Goal: Obtain resource: Obtain resource

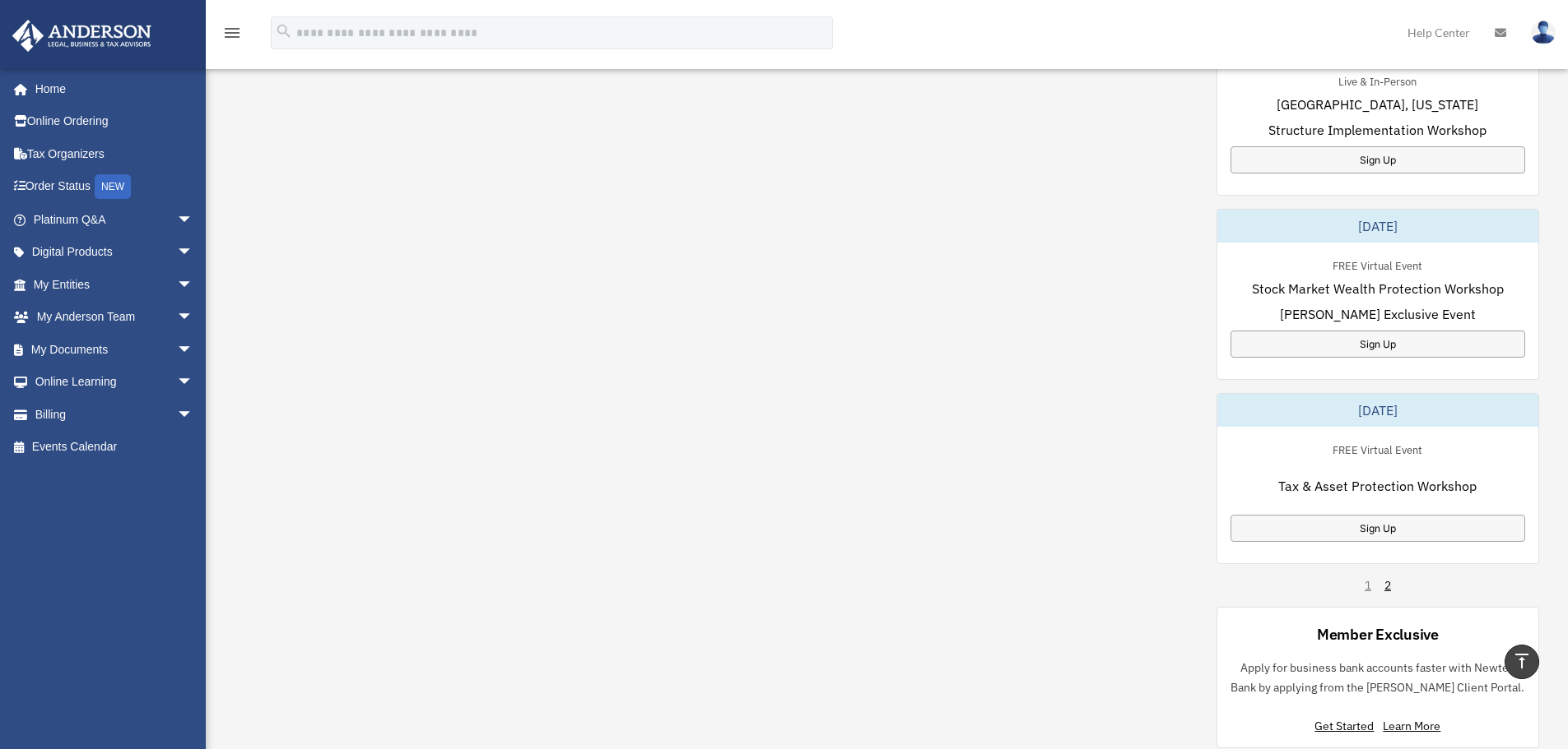
scroll to position [822, 0]
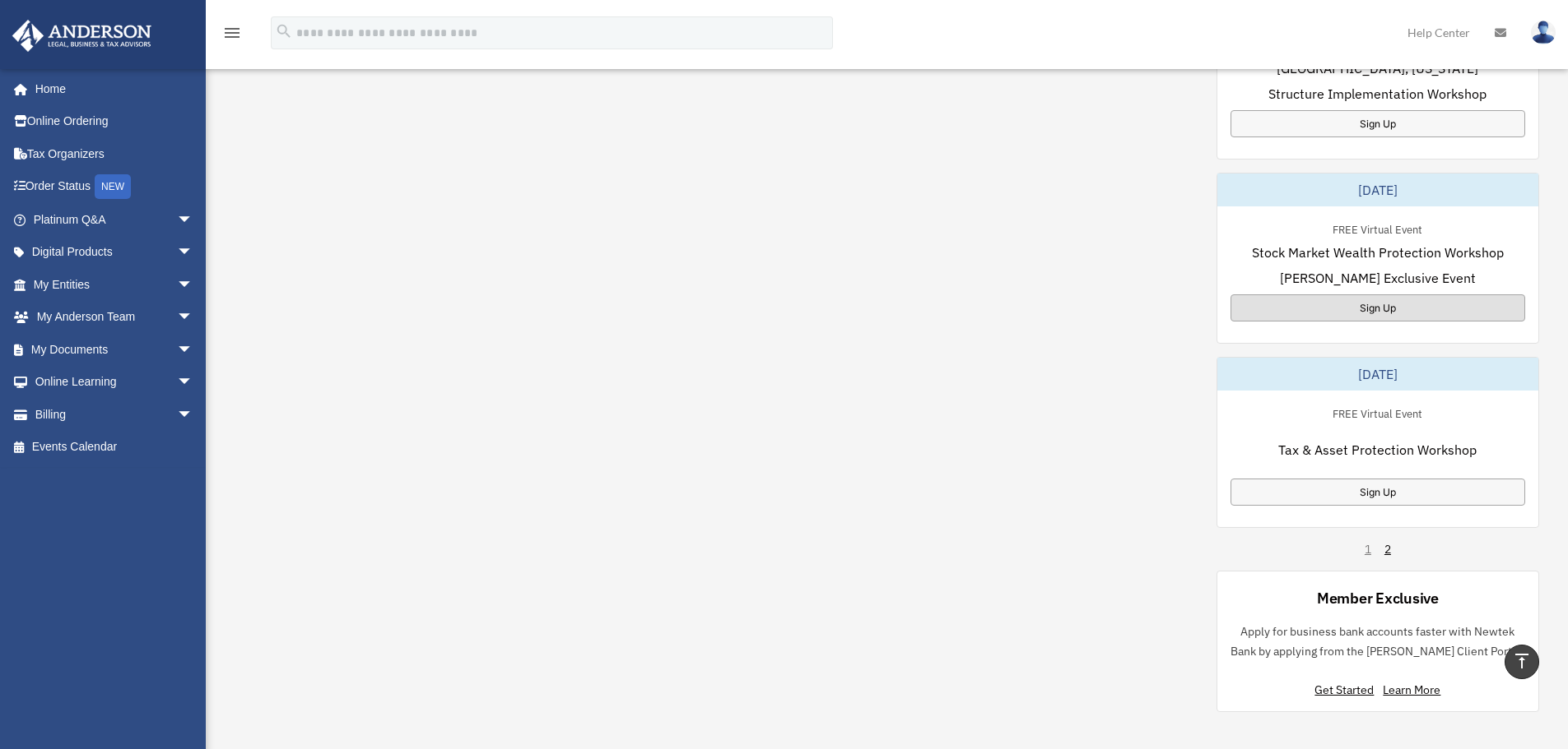
click at [1414, 305] on div "Sign Up" at bounding box center [1378, 308] width 295 height 27
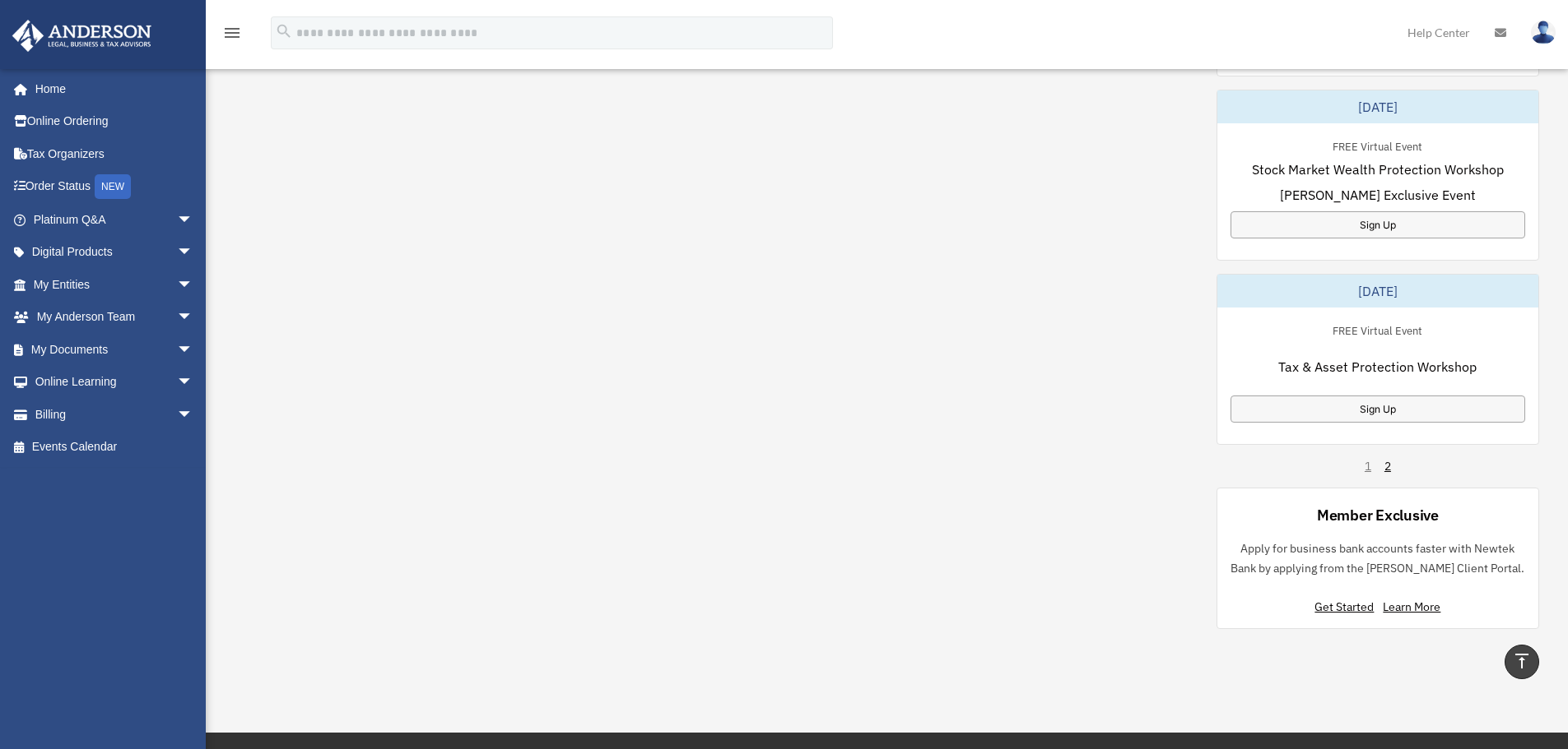
scroll to position [987, 0]
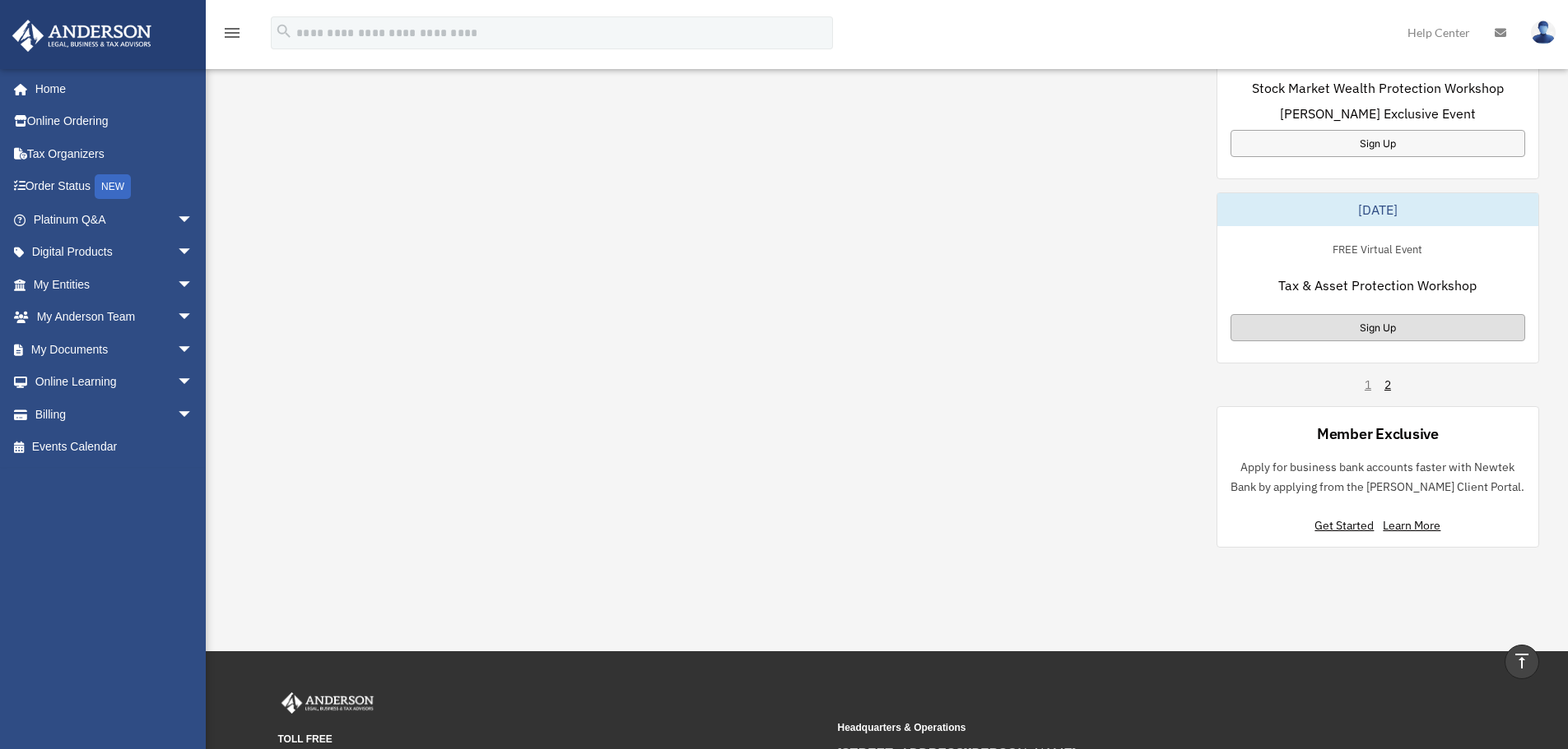
click at [1355, 329] on div "Sign Up" at bounding box center [1378, 328] width 295 height 27
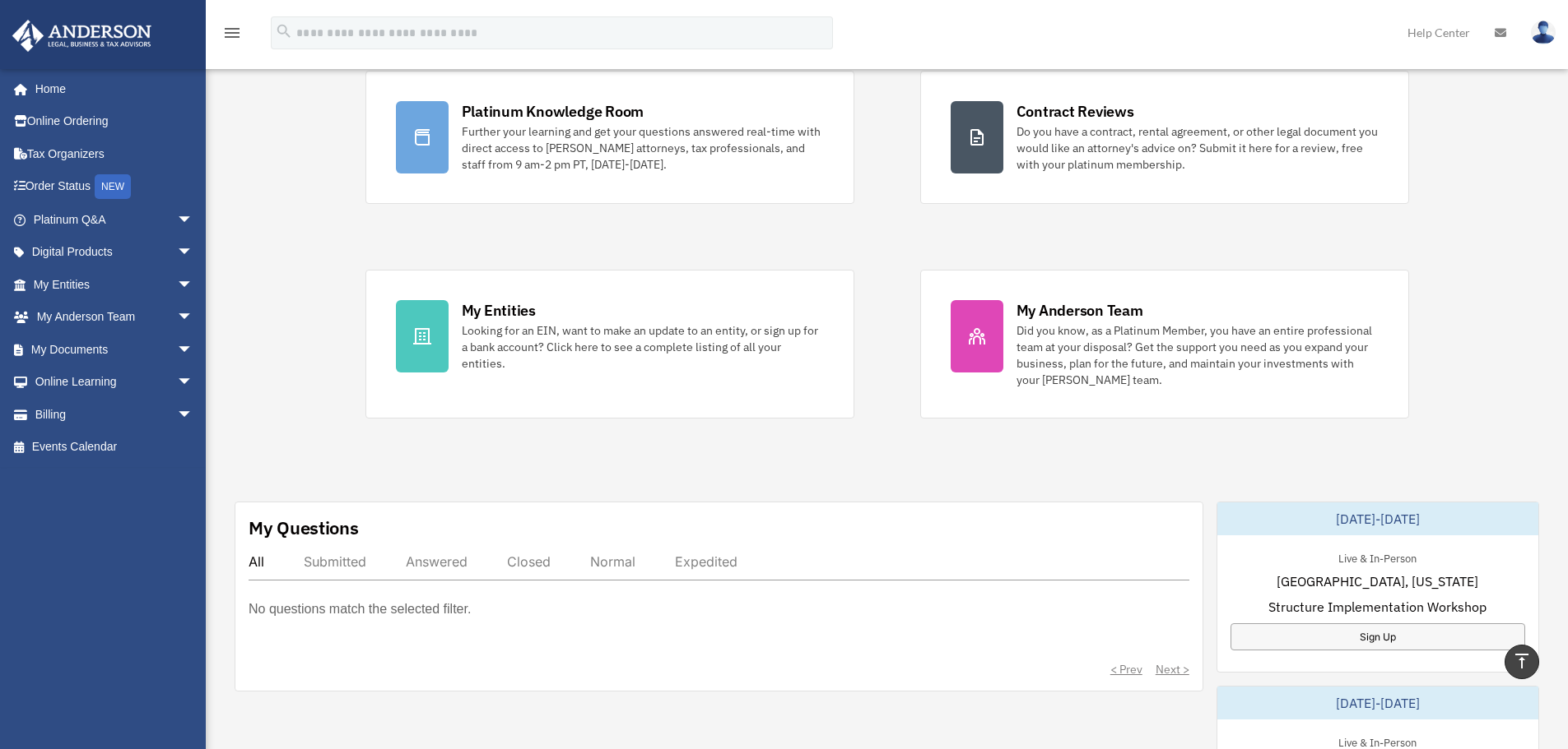
scroll to position [0, 0]
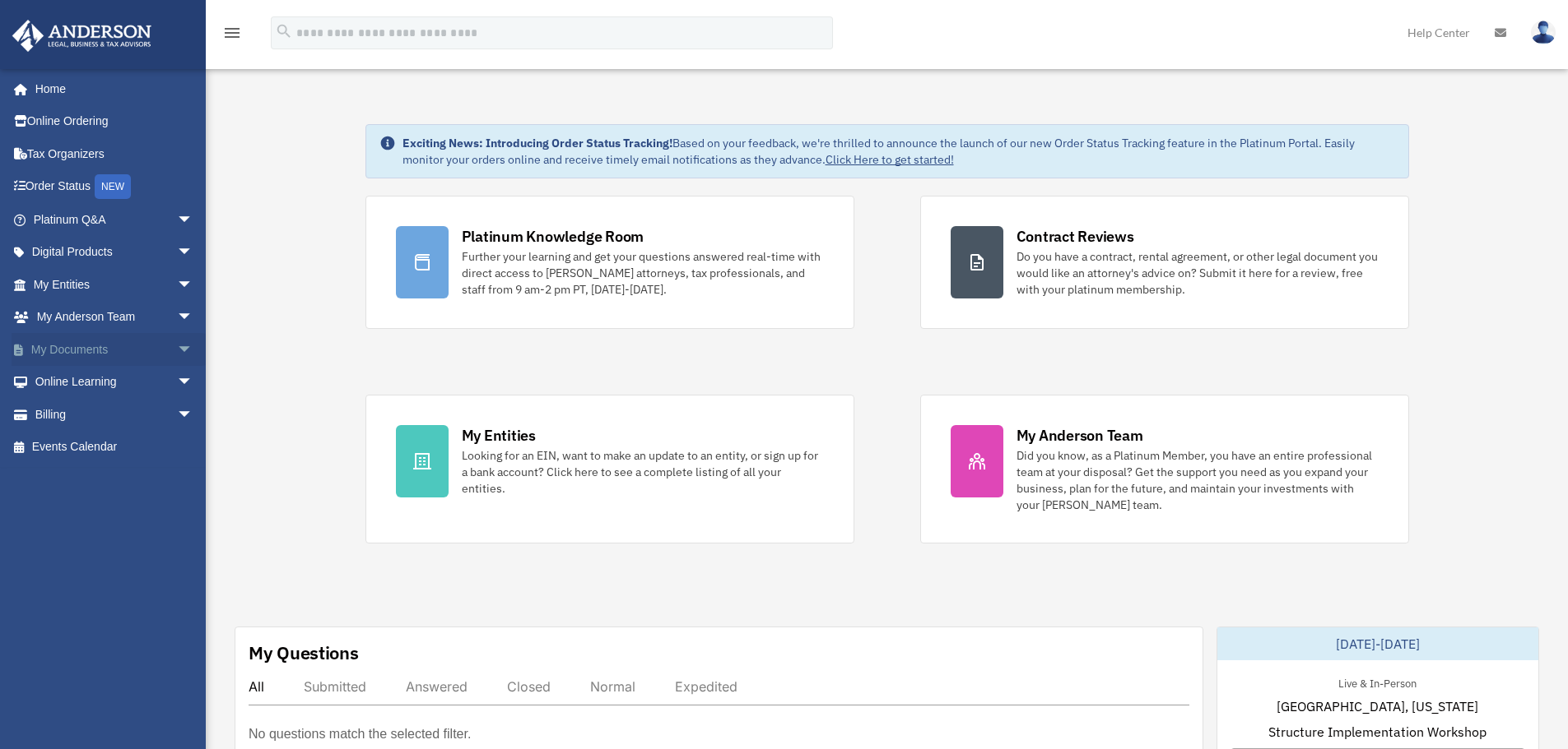
click at [177, 343] on span "arrow_drop_down" at bounding box center [193, 350] width 33 height 34
click at [73, 378] on link "Box" at bounding box center [120, 382] width 195 height 33
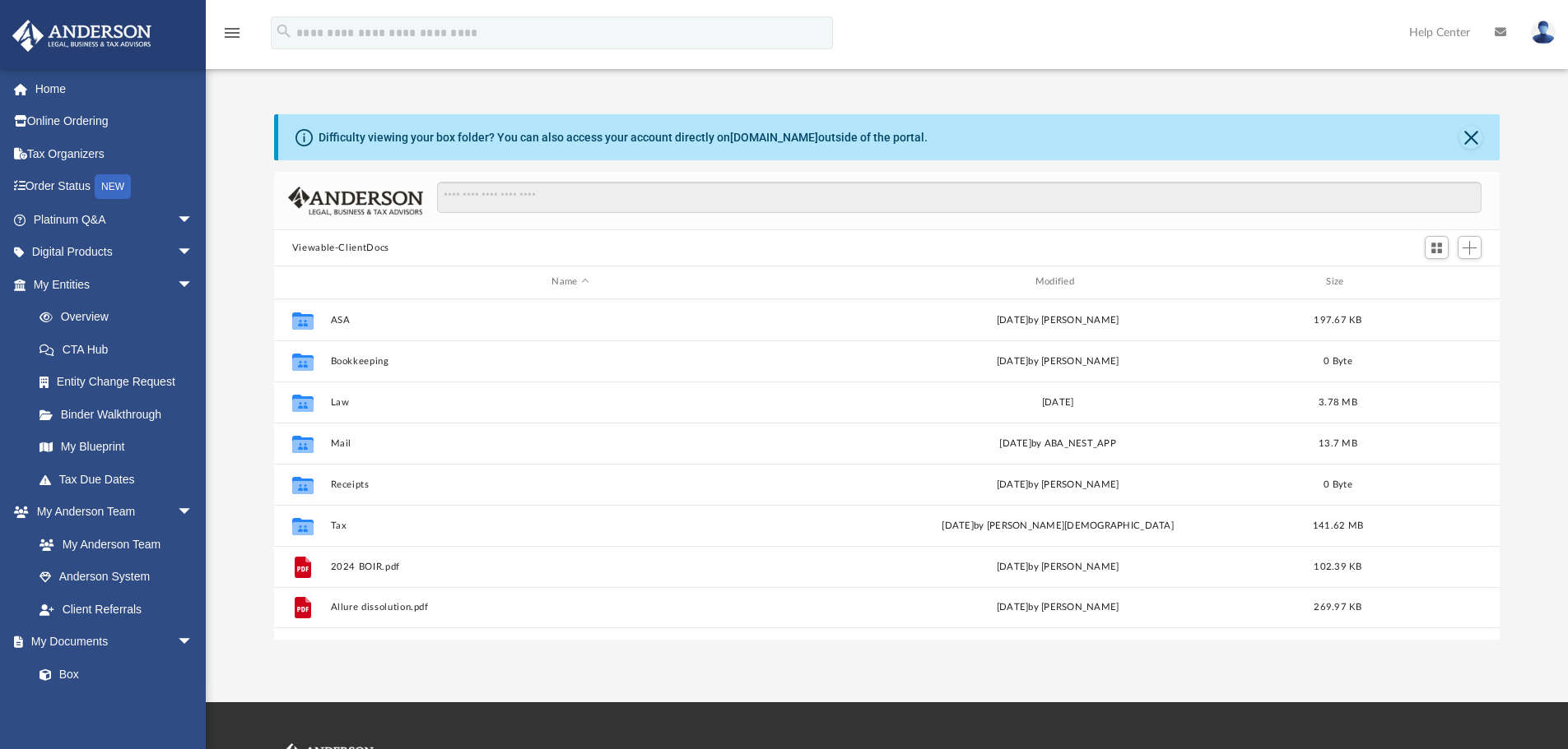
scroll to position [362, 1214]
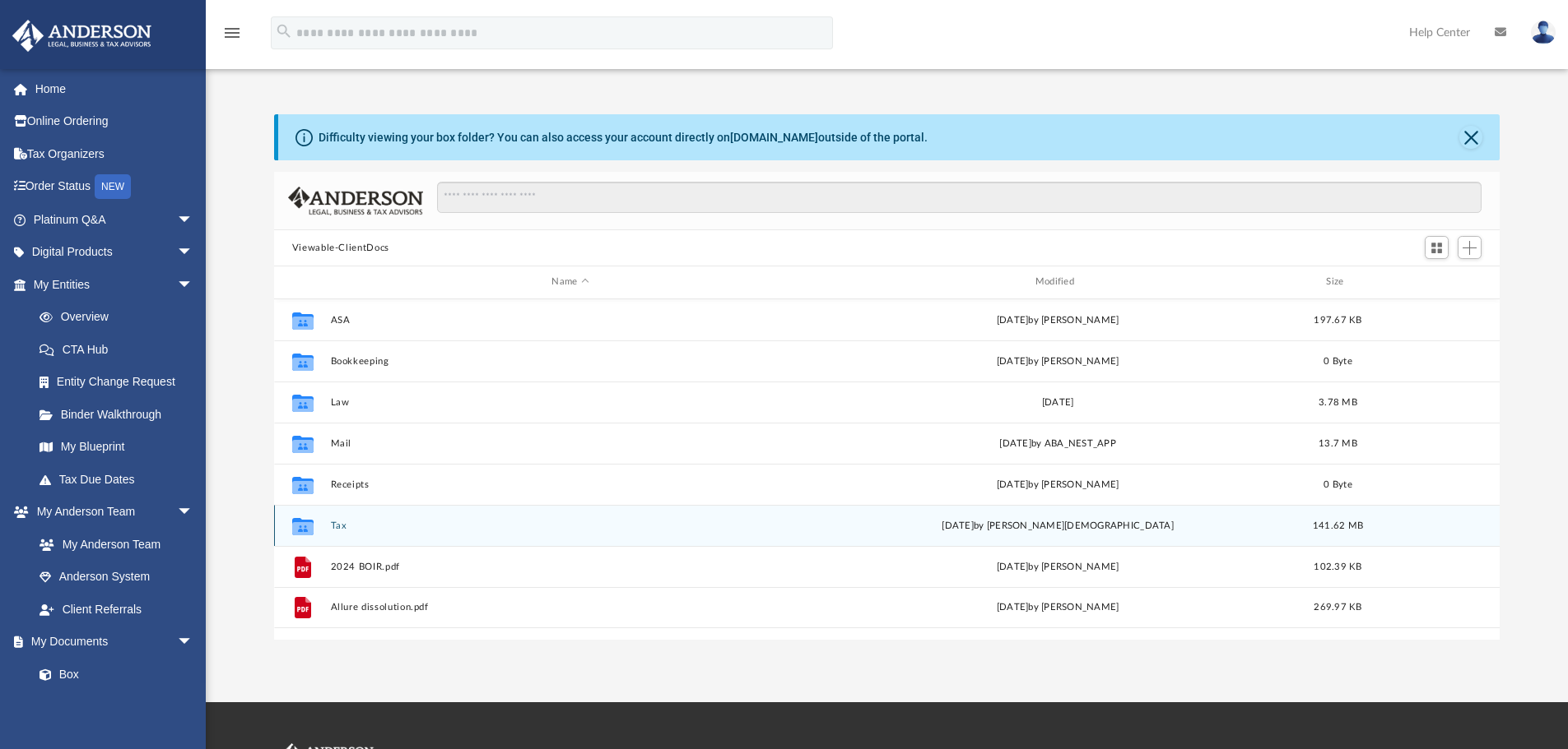
click at [319, 525] on div "Collaborated Folder" at bounding box center [303, 525] width 42 height 27
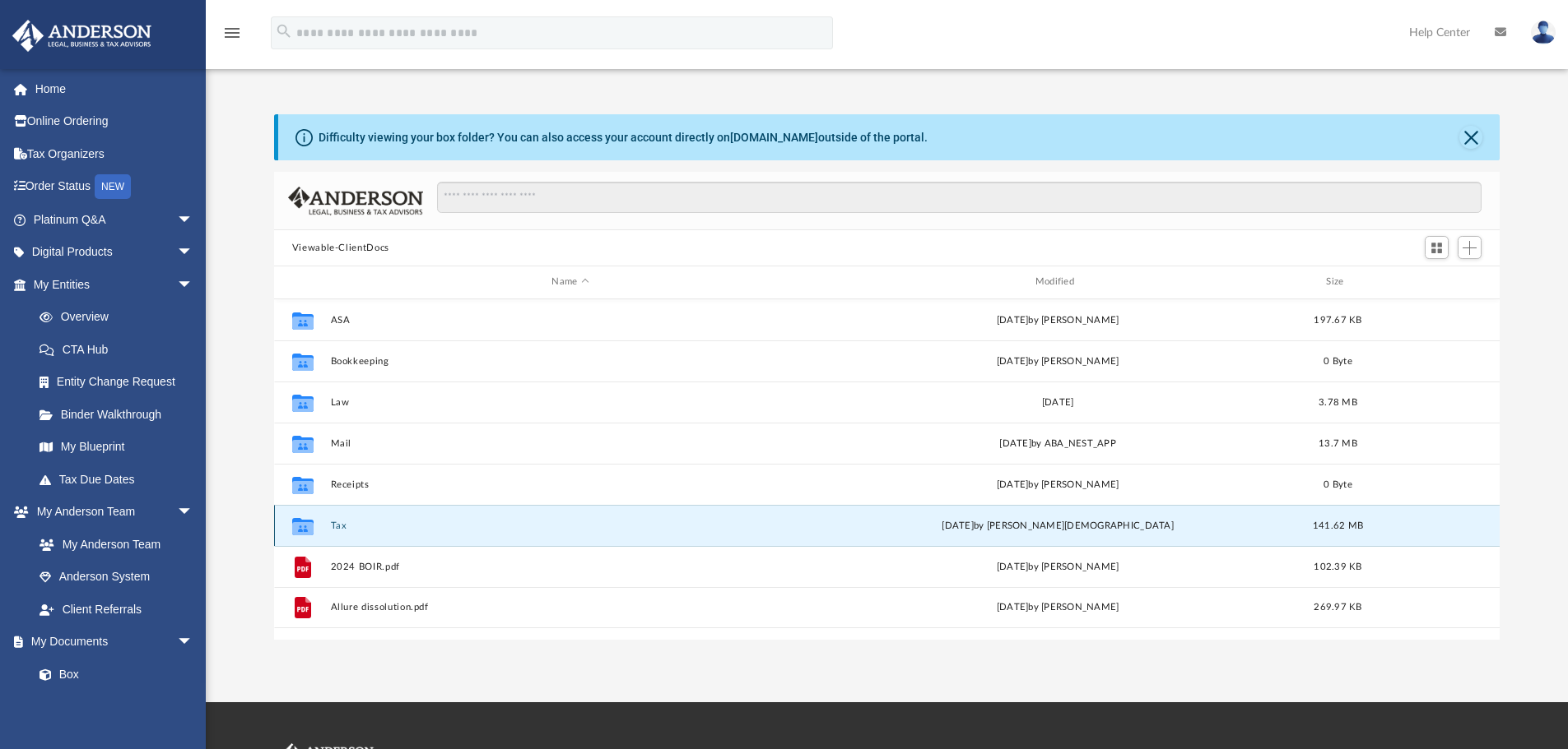
click at [337, 522] on button "Tax" at bounding box center [569, 525] width 480 height 11
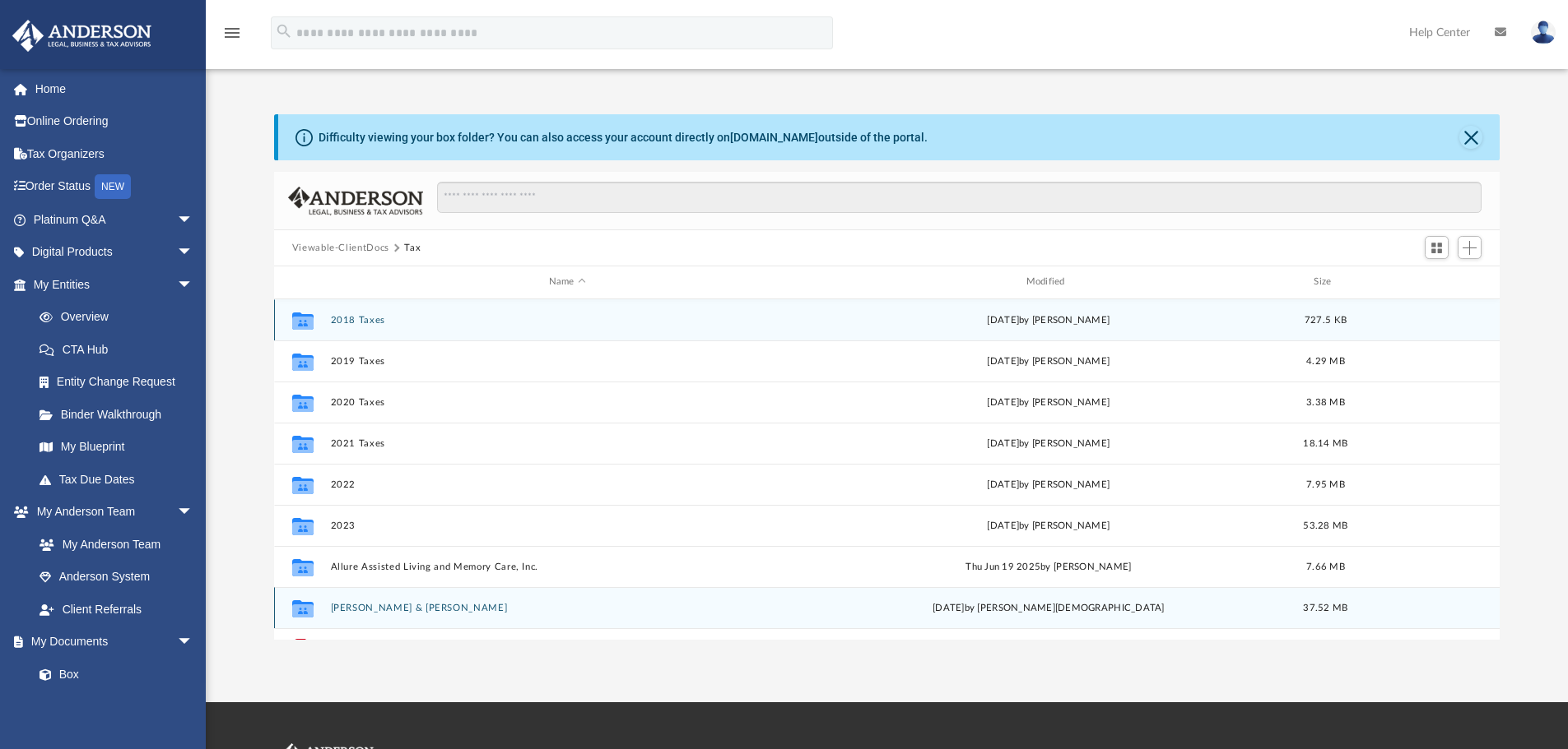
scroll to position [71, 0]
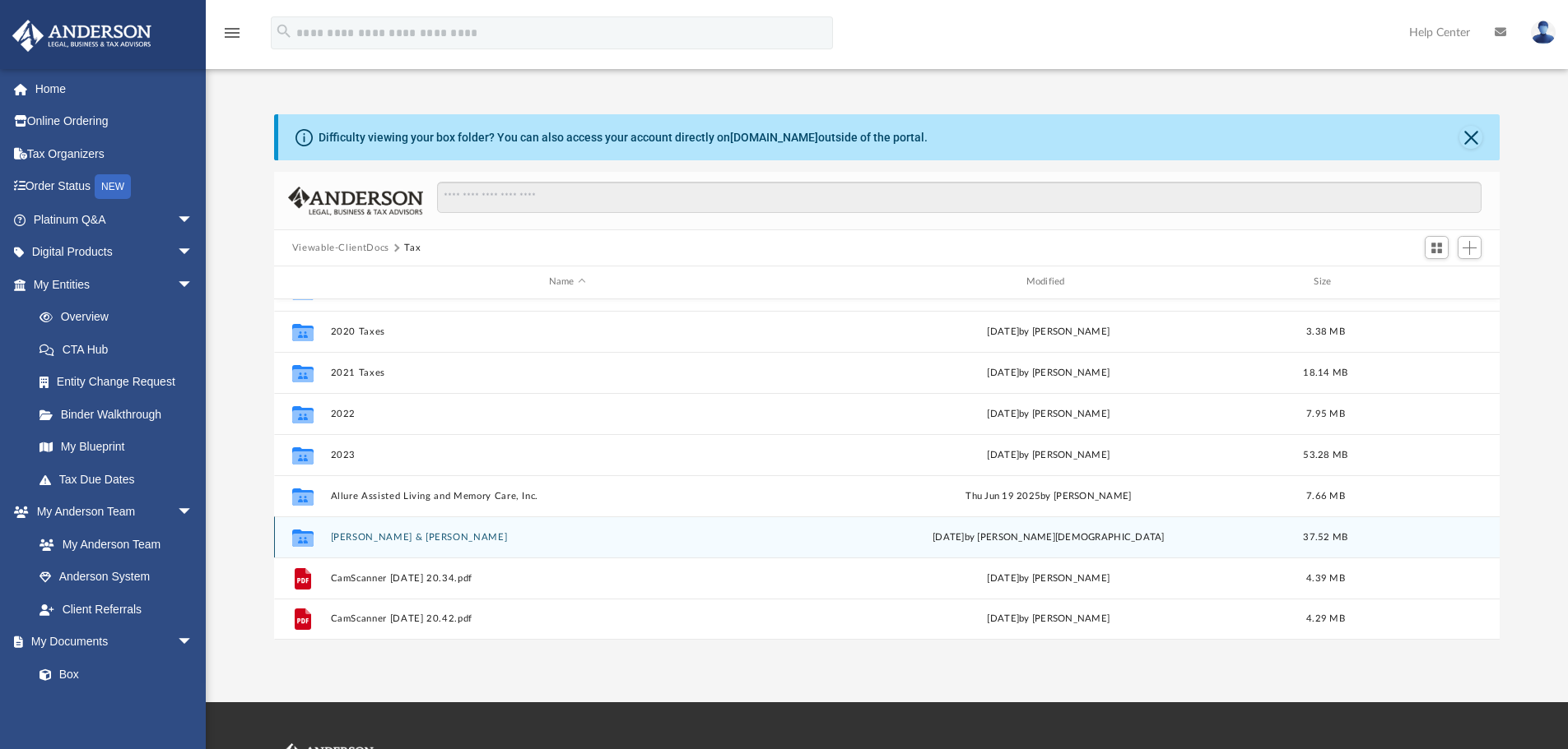
click at [302, 539] on icon "grid" at bounding box center [303, 539] width 22 height 13
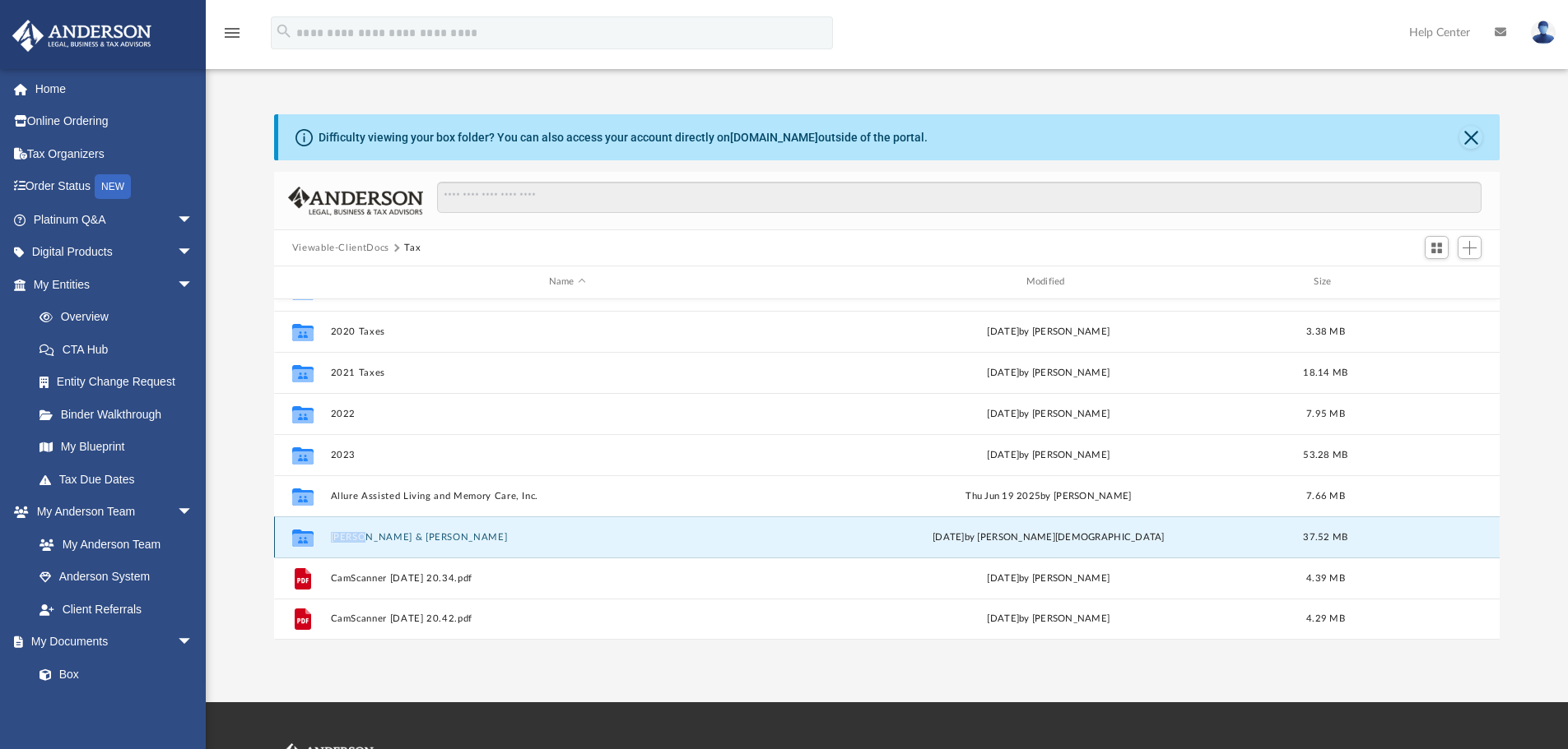
click at [302, 539] on icon "grid" at bounding box center [303, 539] width 22 height 13
click at [371, 539] on button "[PERSON_NAME] & [PERSON_NAME]" at bounding box center [566, 537] width 474 height 11
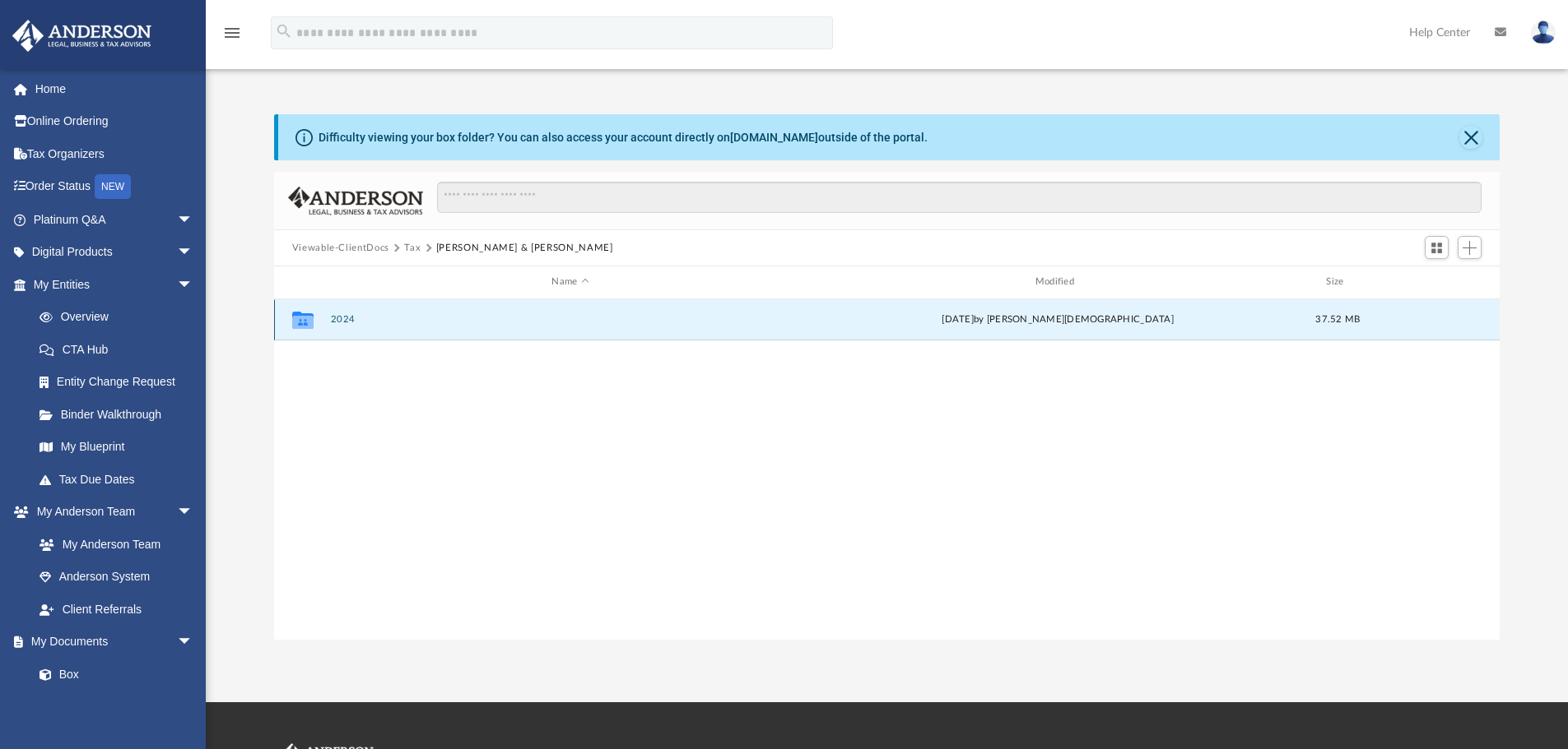
click at [346, 325] on button "2024" at bounding box center [569, 320] width 480 height 11
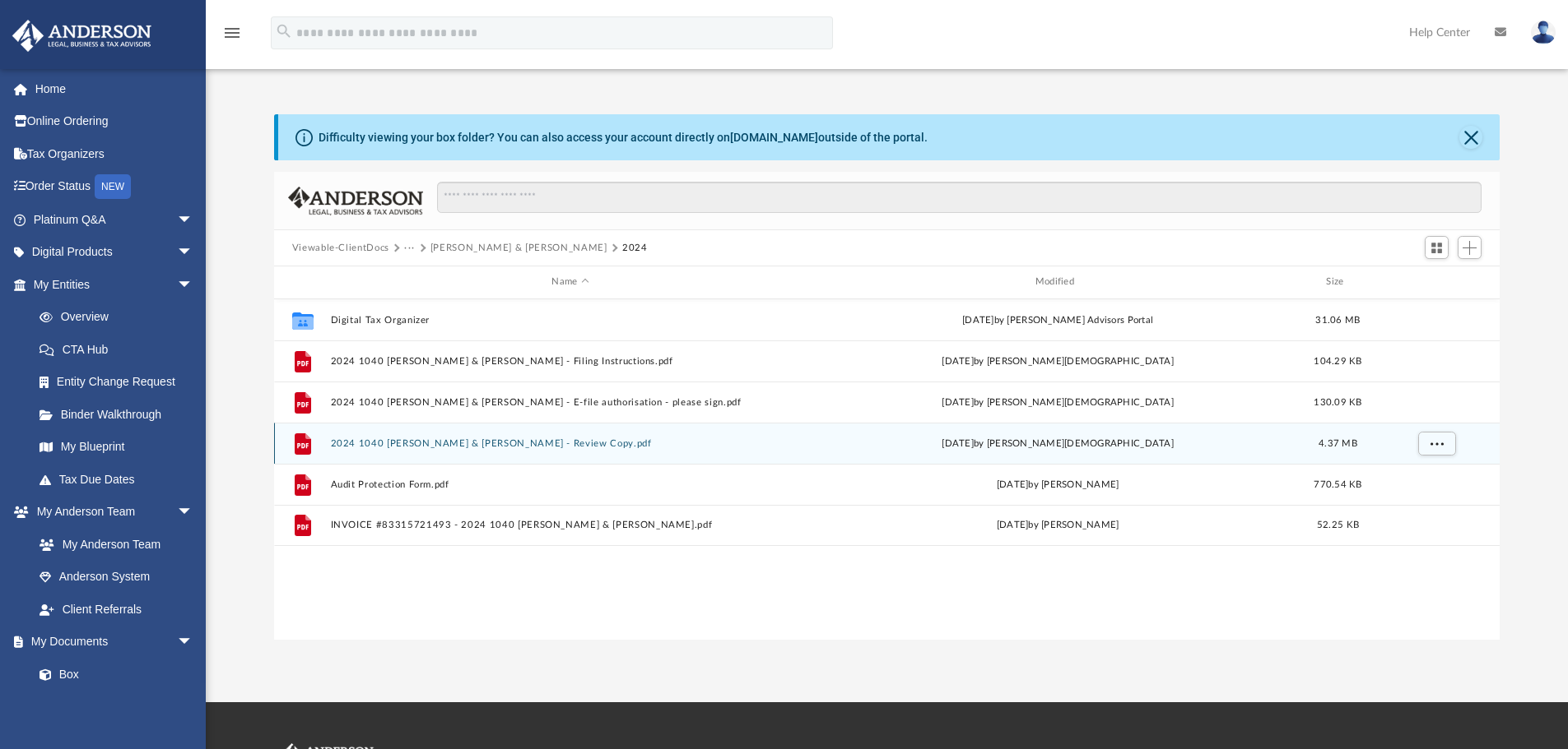
click at [569, 441] on button "2024 1040 [PERSON_NAME] & [PERSON_NAME] - Review Copy.pdf" at bounding box center [569, 443] width 480 height 11
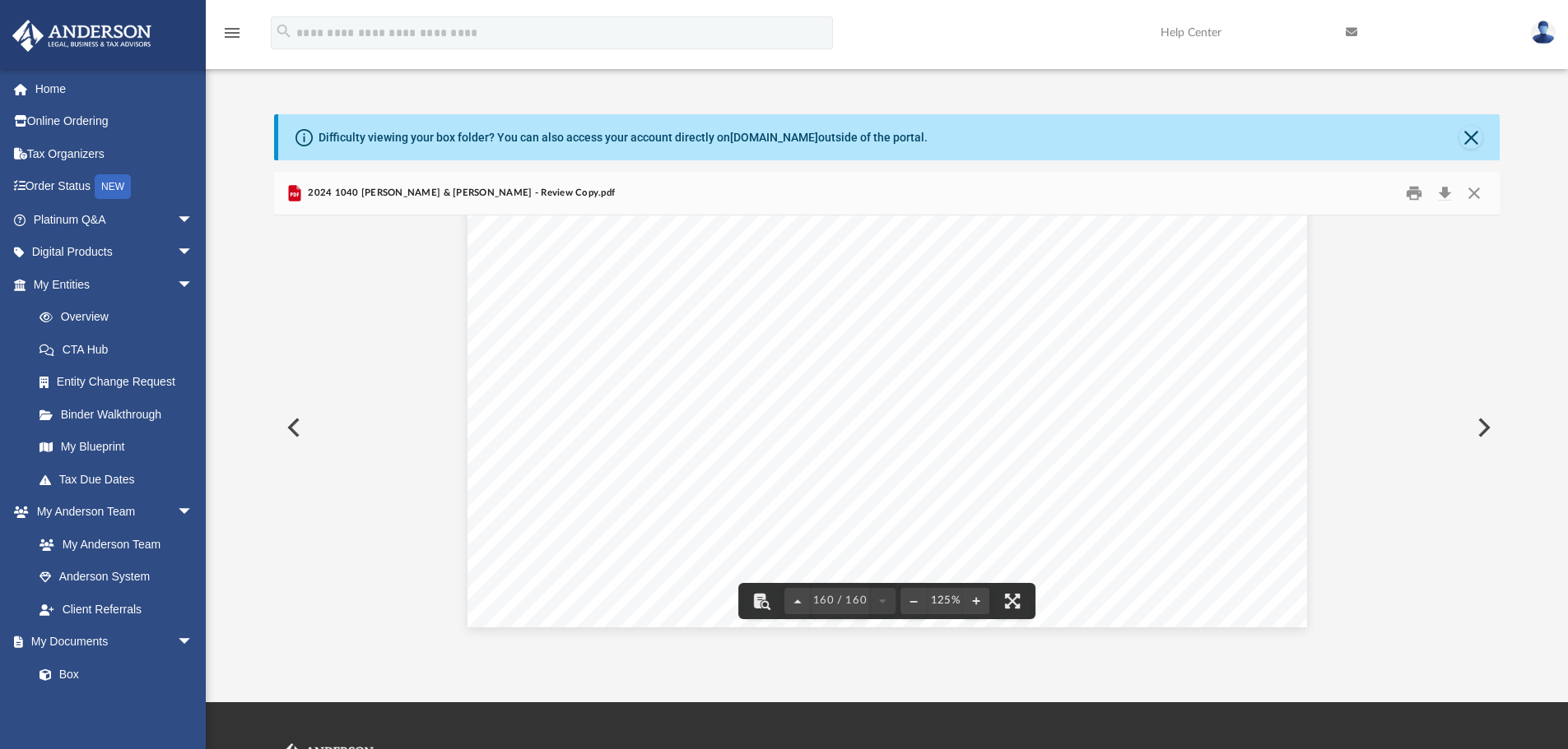
click at [1524, 340] on div "Difficulty viewing your box folder? You can also access your account directly o…" at bounding box center [887, 377] width 1362 height 525
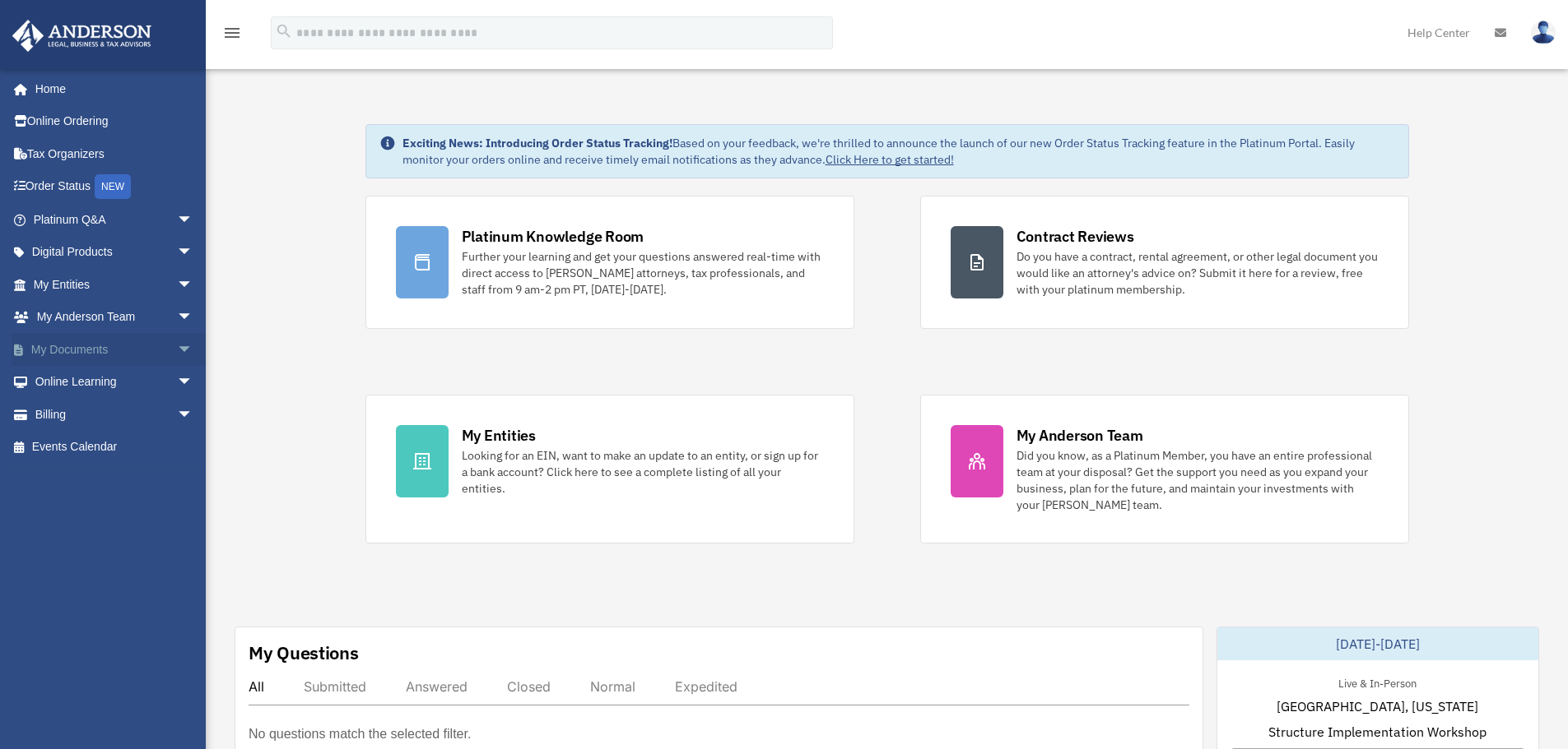
click at [49, 345] on link "My Documents arrow_drop_down" at bounding box center [115, 349] width 207 height 33
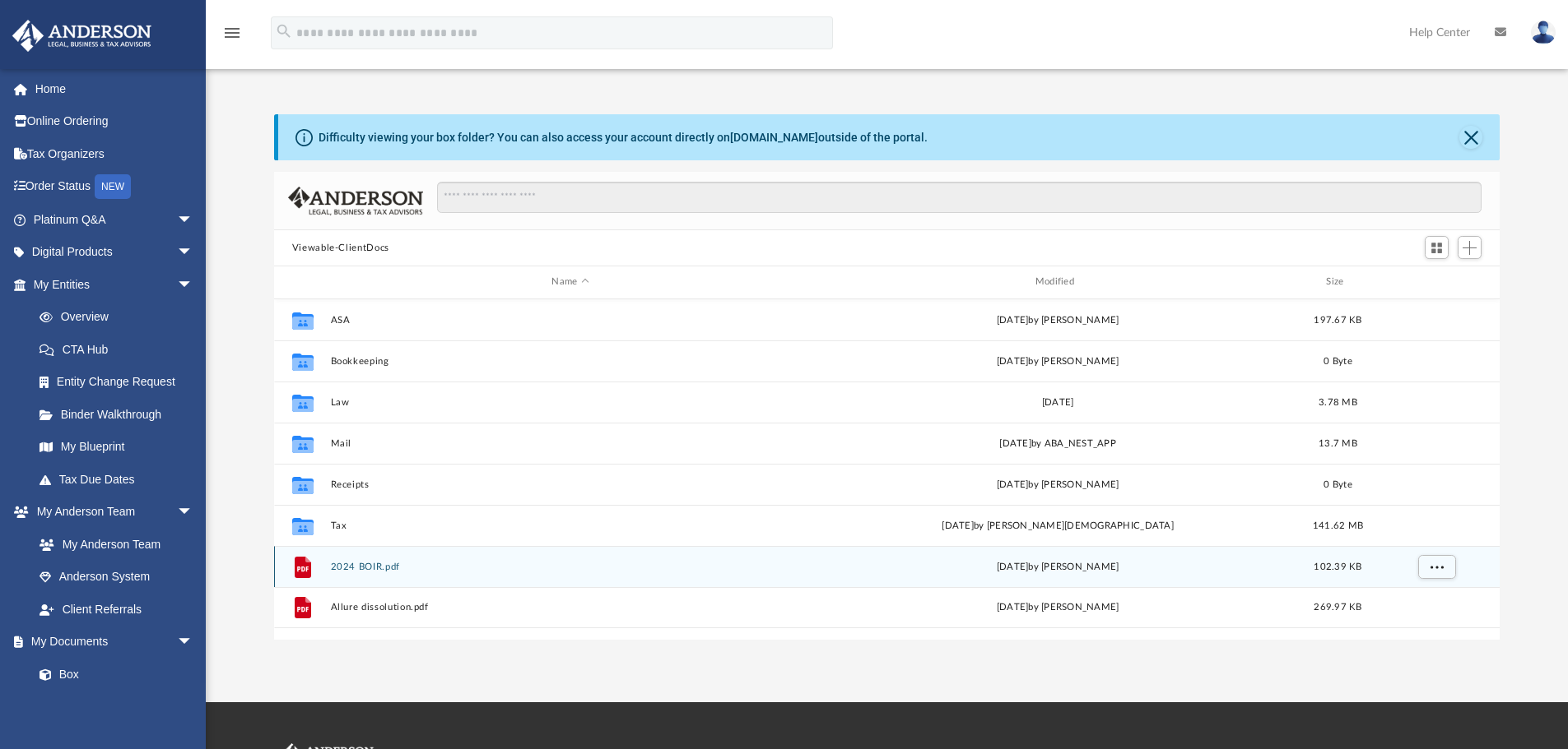
scroll to position [362, 1214]
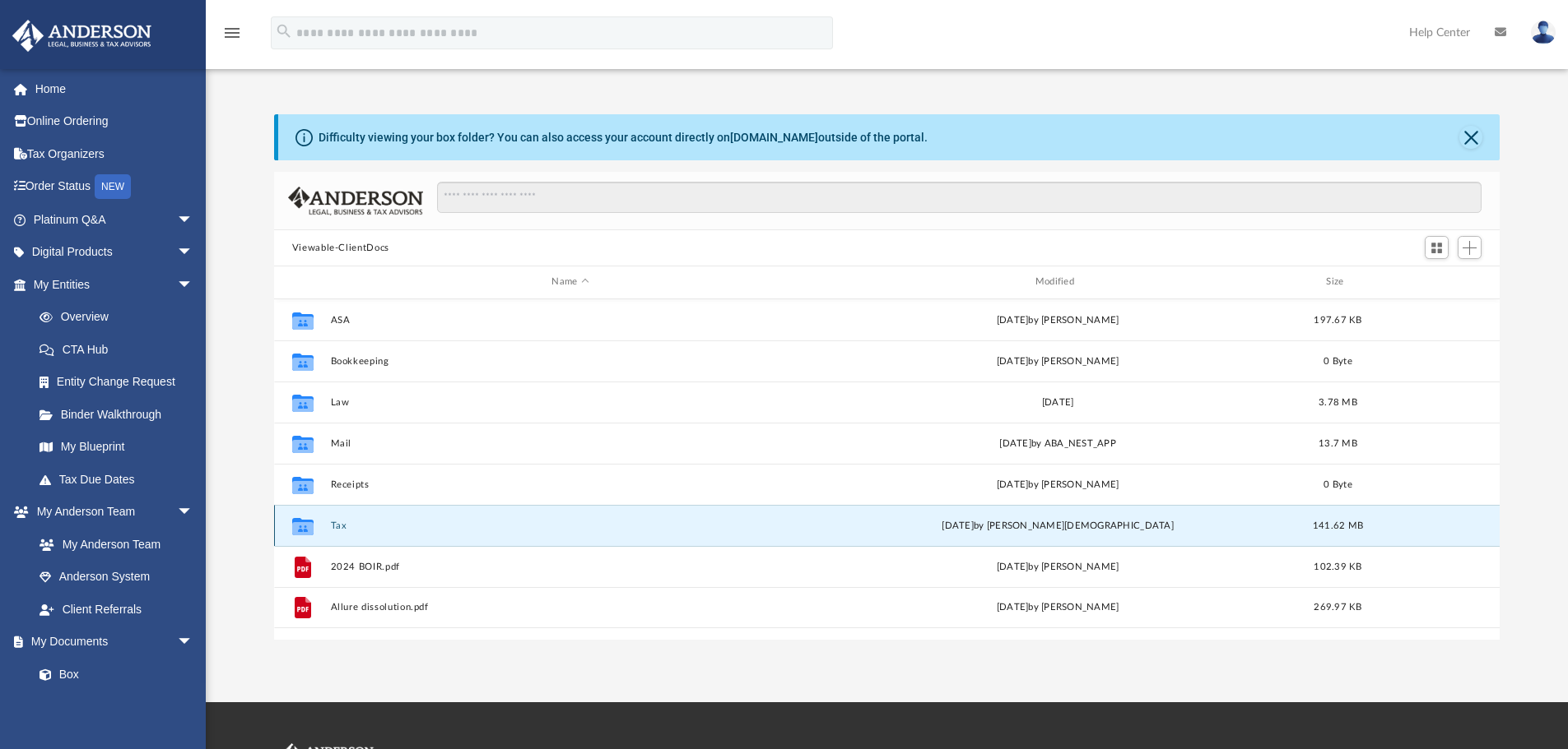
click at [357, 527] on button "Tax" at bounding box center [569, 525] width 480 height 11
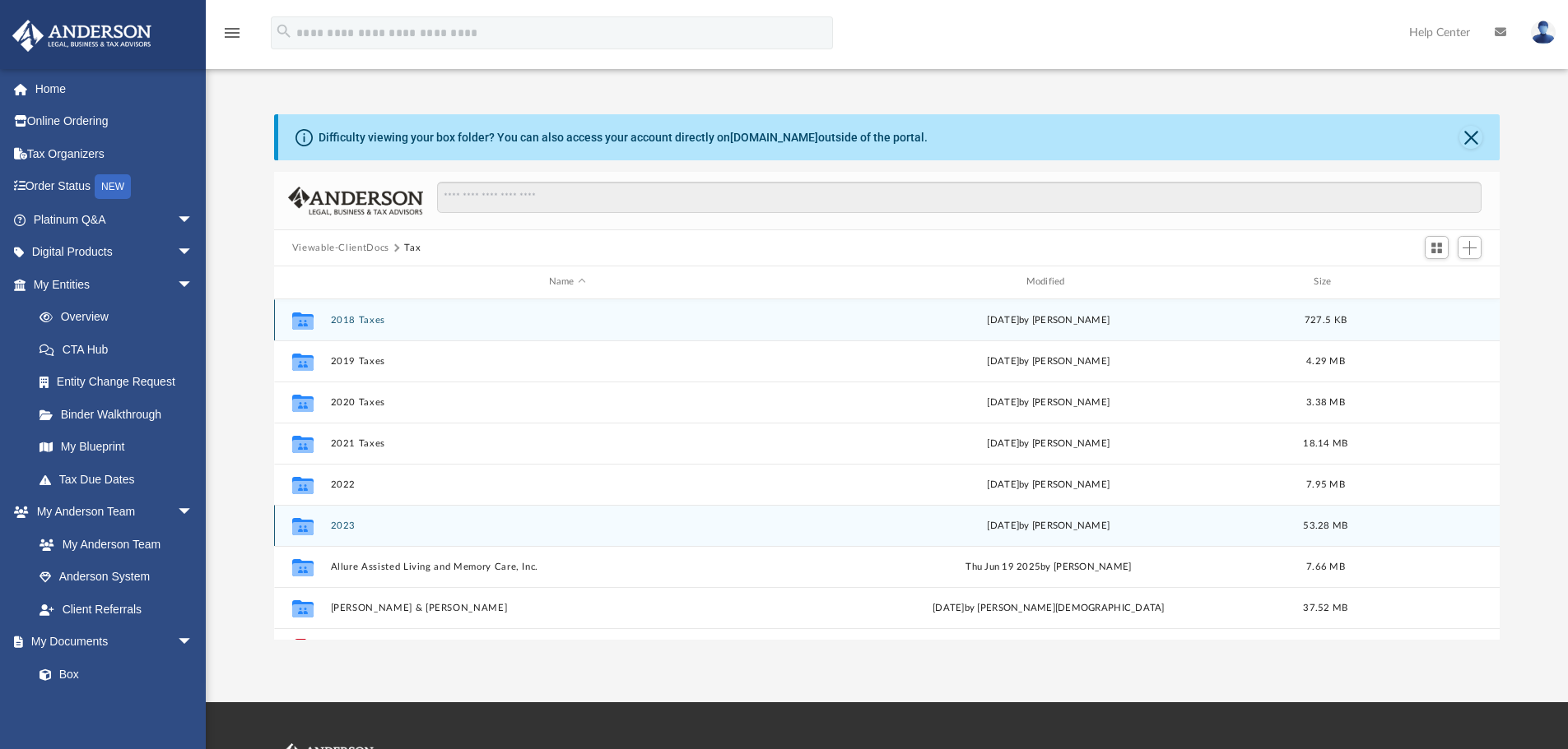
scroll to position [71, 0]
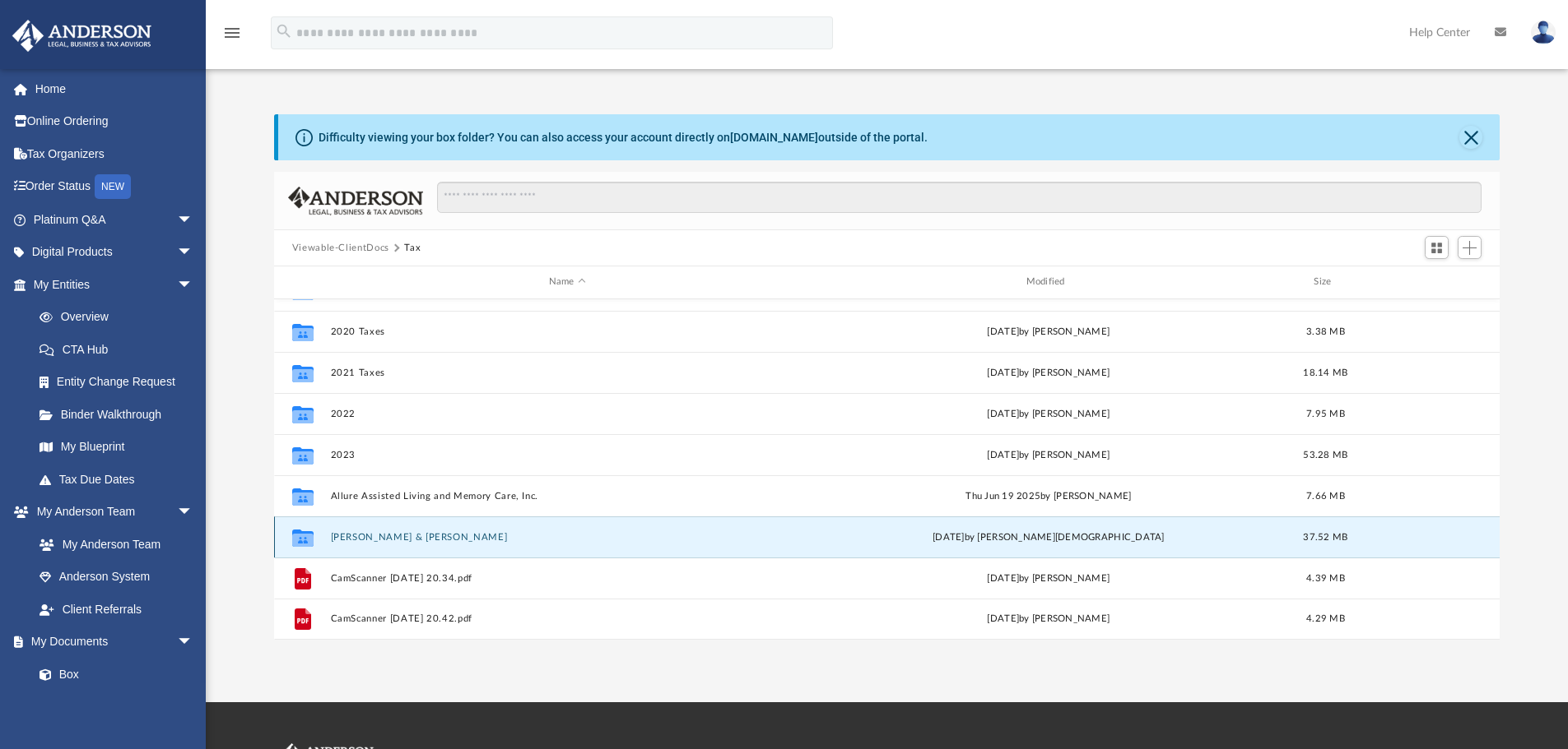
click at [408, 533] on button "Morrow, Sharron & Rayfield" at bounding box center [566, 537] width 474 height 11
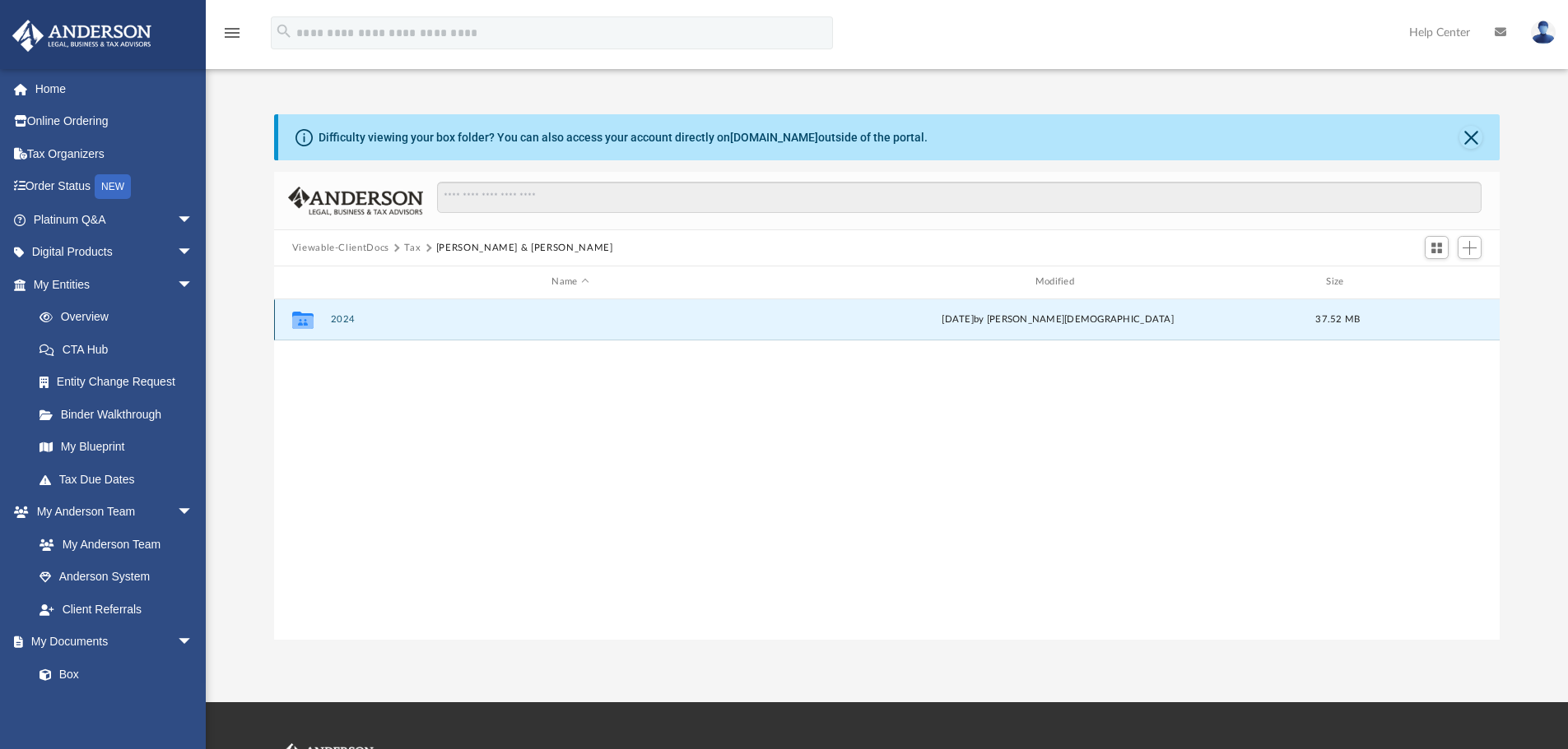
click at [342, 319] on button "2024" at bounding box center [569, 320] width 480 height 11
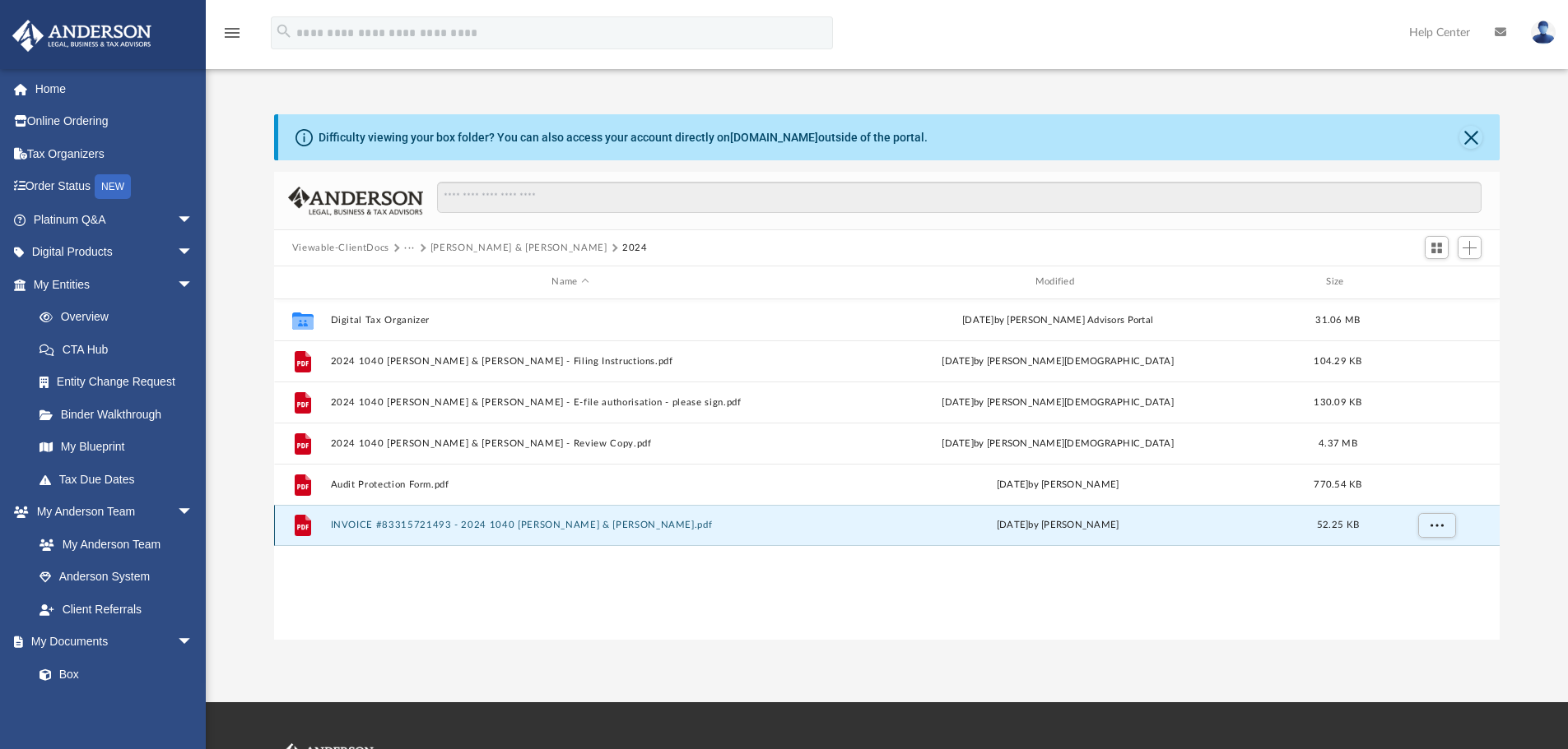
click at [430, 529] on button "INVOICE #83315721493 - 2024 1040 [PERSON_NAME] & [PERSON_NAME].pdf" at bounding box center [569, 524] width 480 height 11
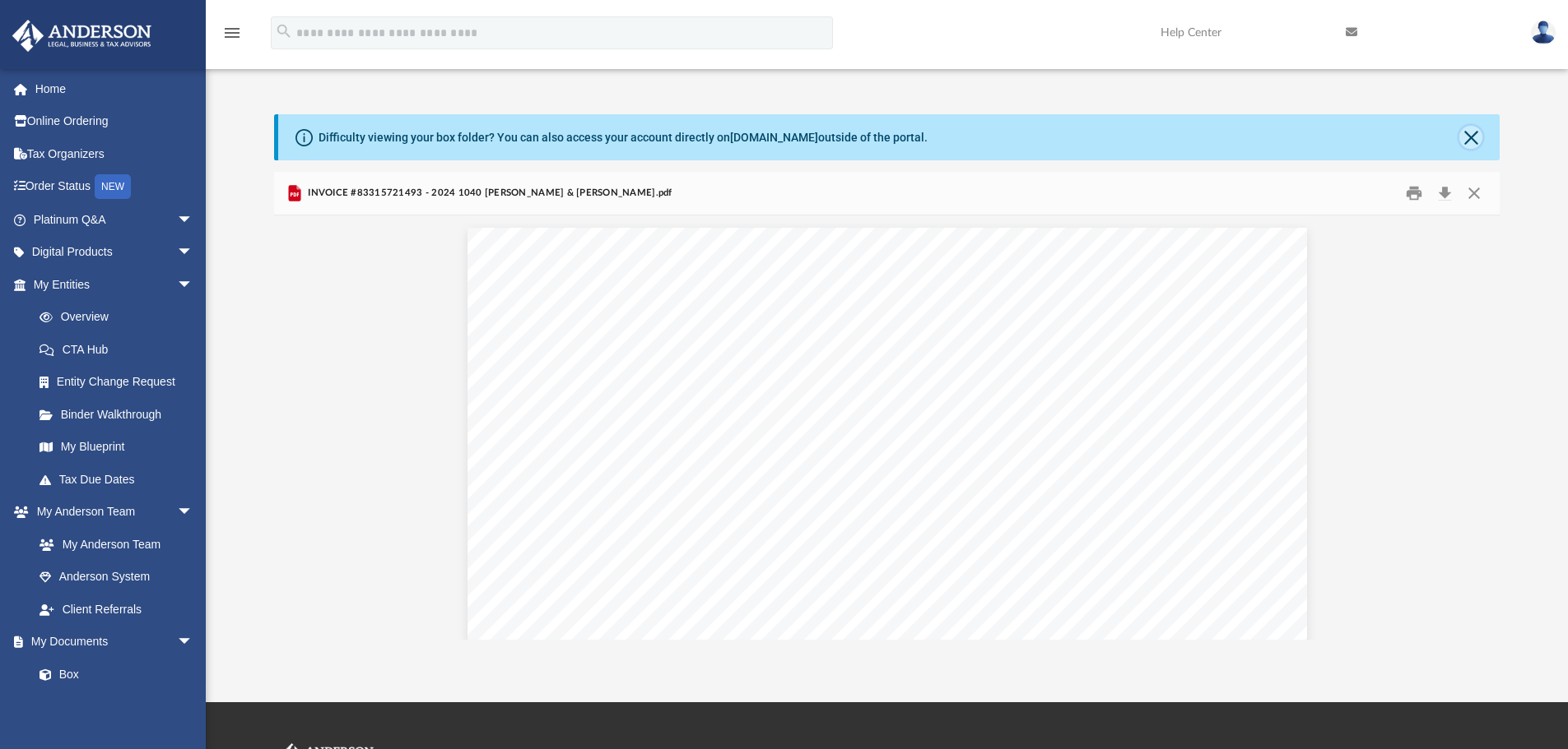
click at [1472, 140] on button "Close" at bounding box center [1470, 137] width 23 height 23
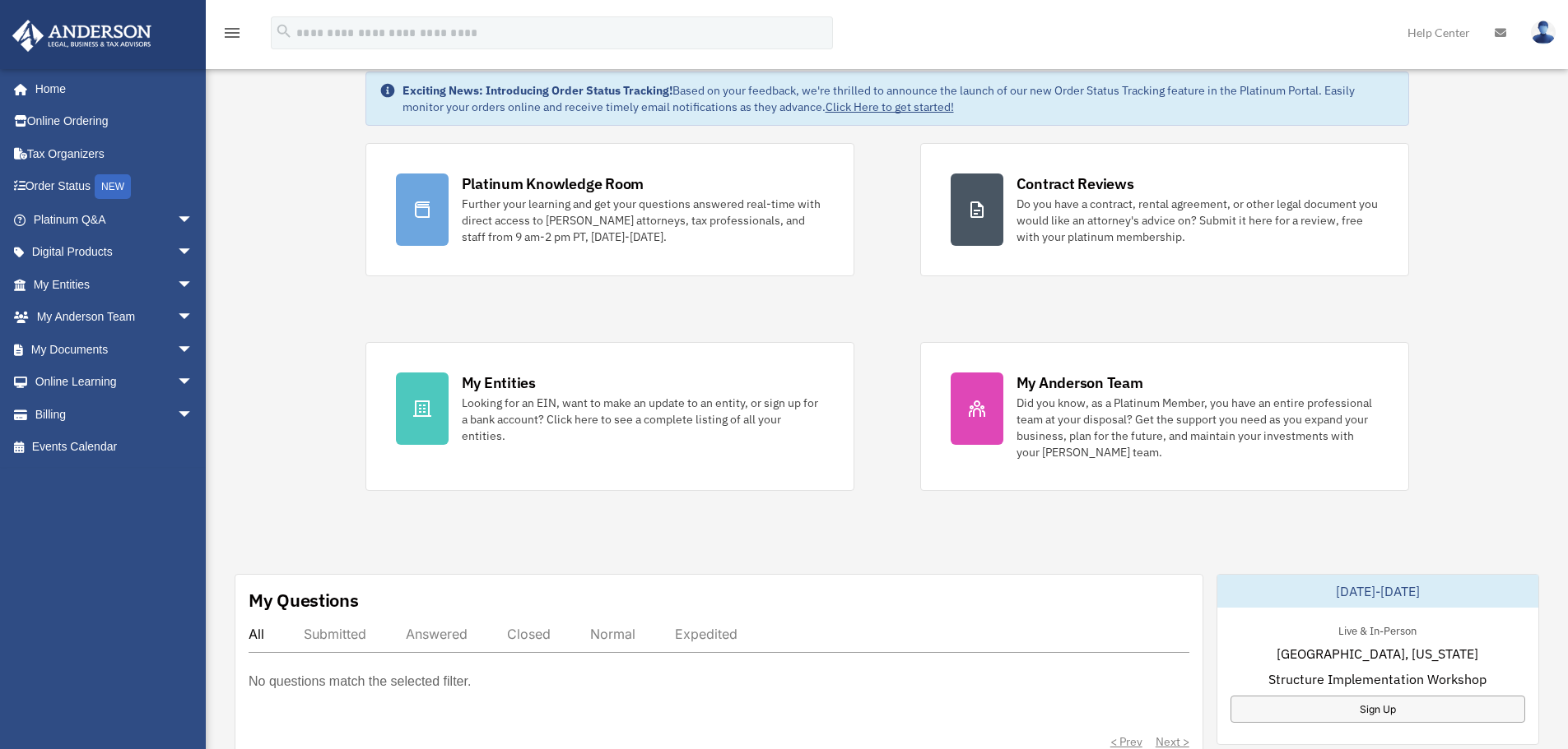
scroll to position [82, 0]
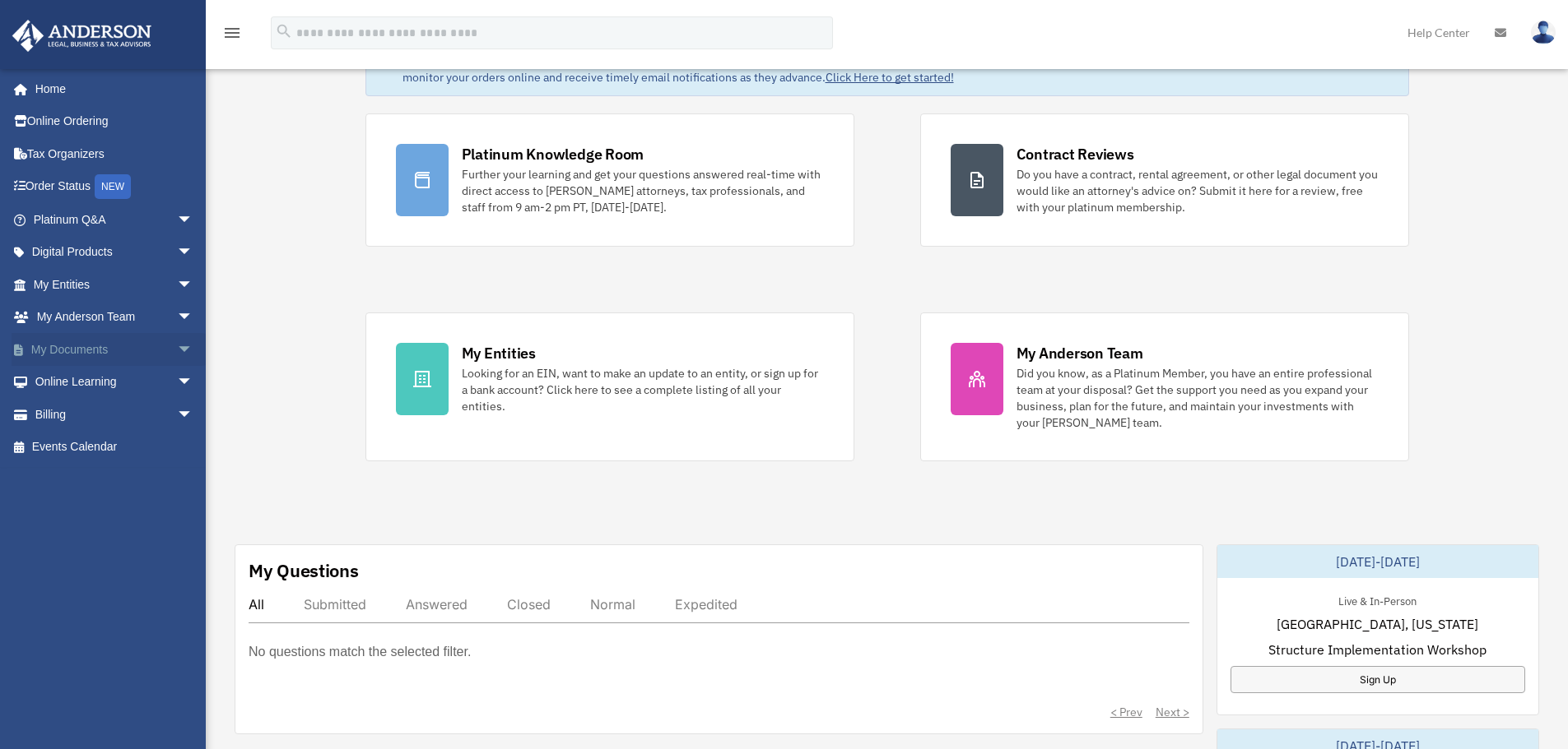
click at [77, 346] on link "My Documents arrow_drop_down" at bounding box center [115, 349] width 207 height 33
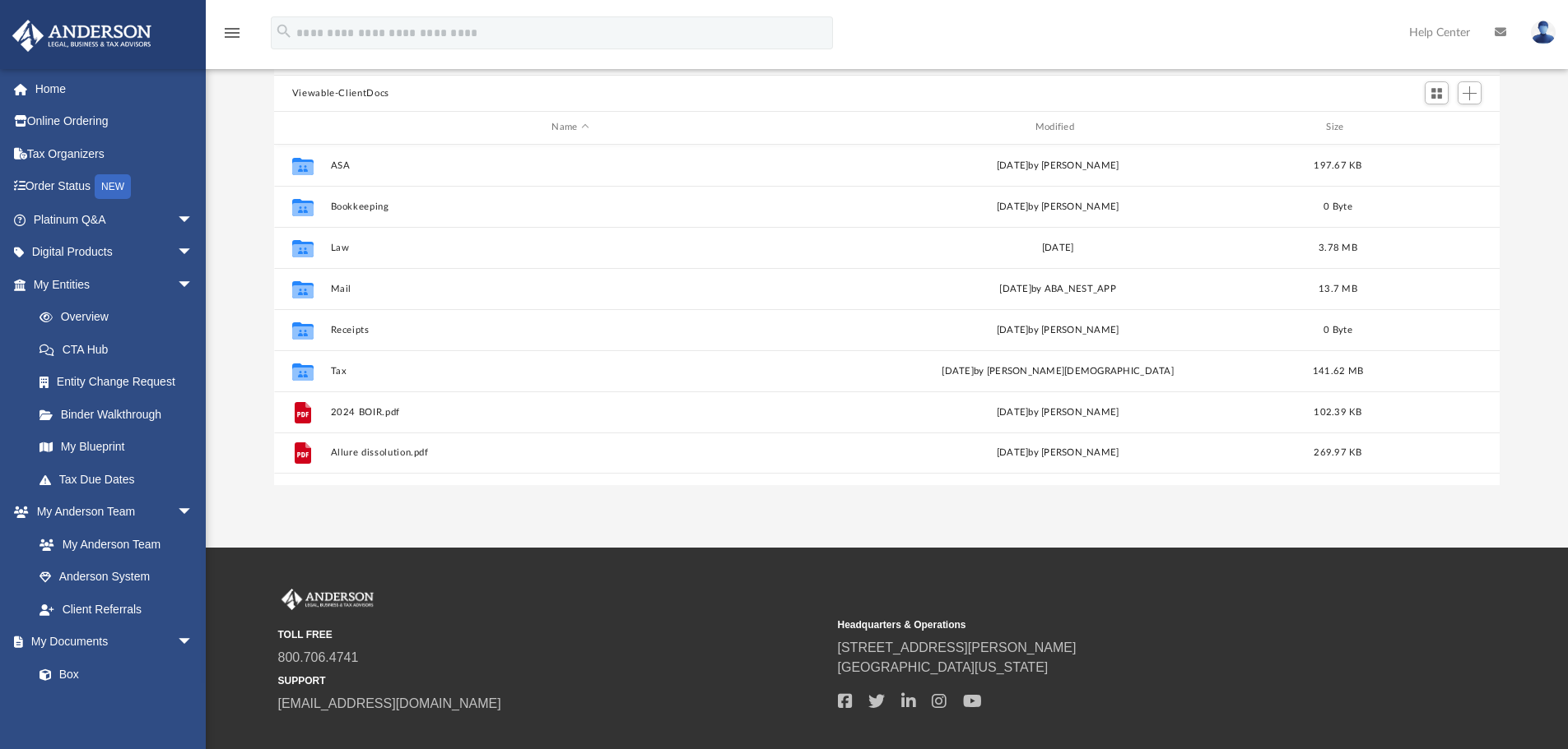
scroll to position [246, 0]
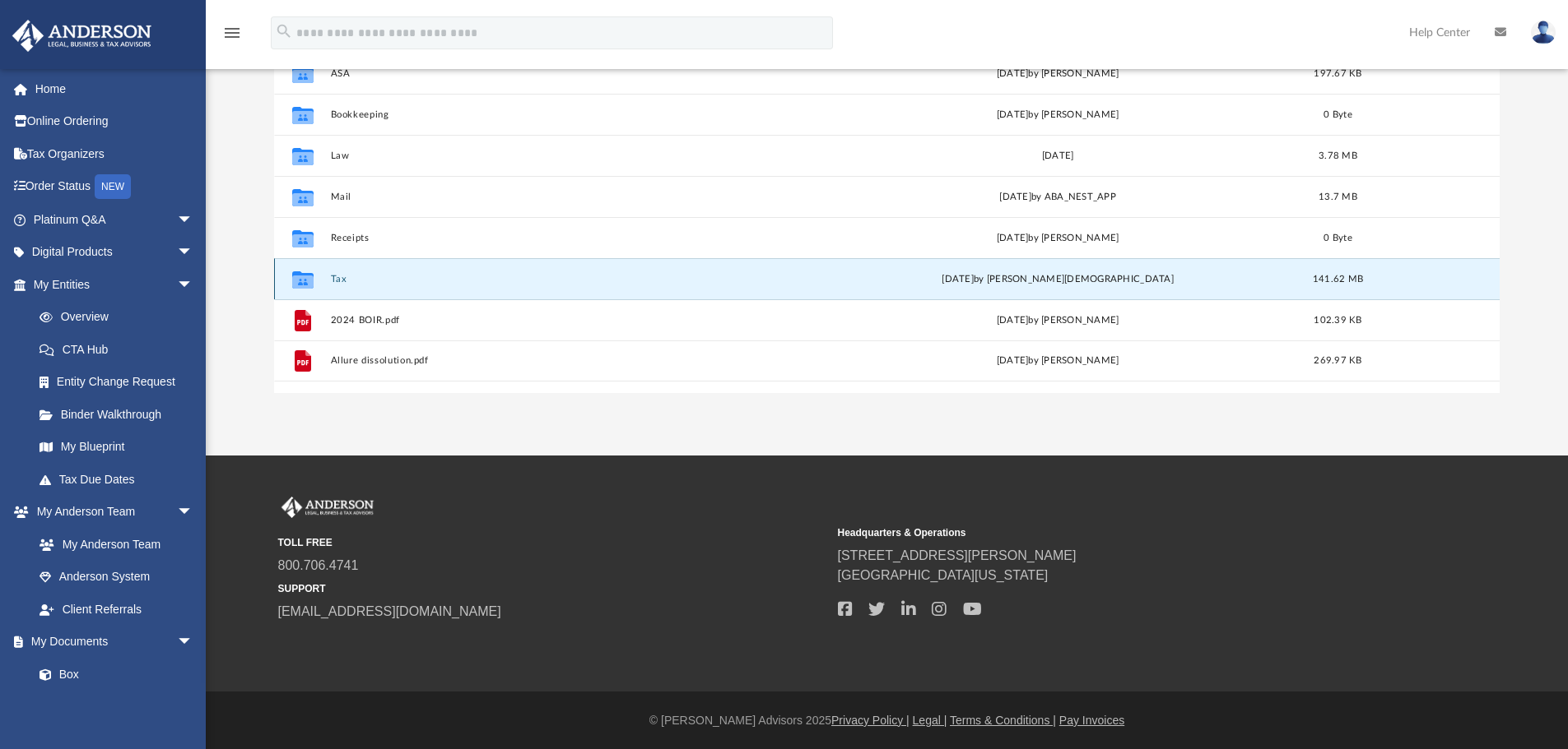
click at [332, 276] on button "Tax" at bounding box center [569, 279] width 480 height 11
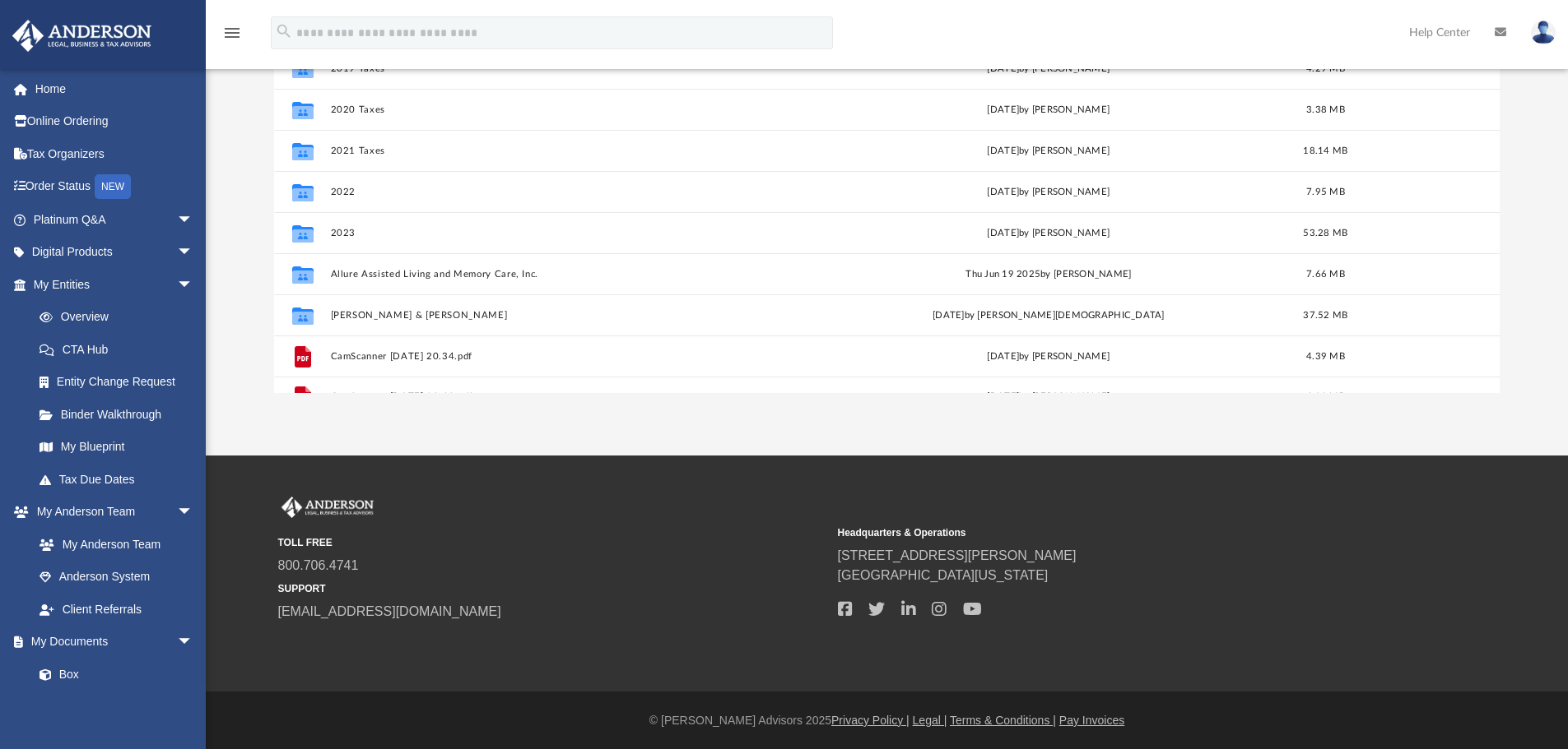
scroll to position [71, 0]
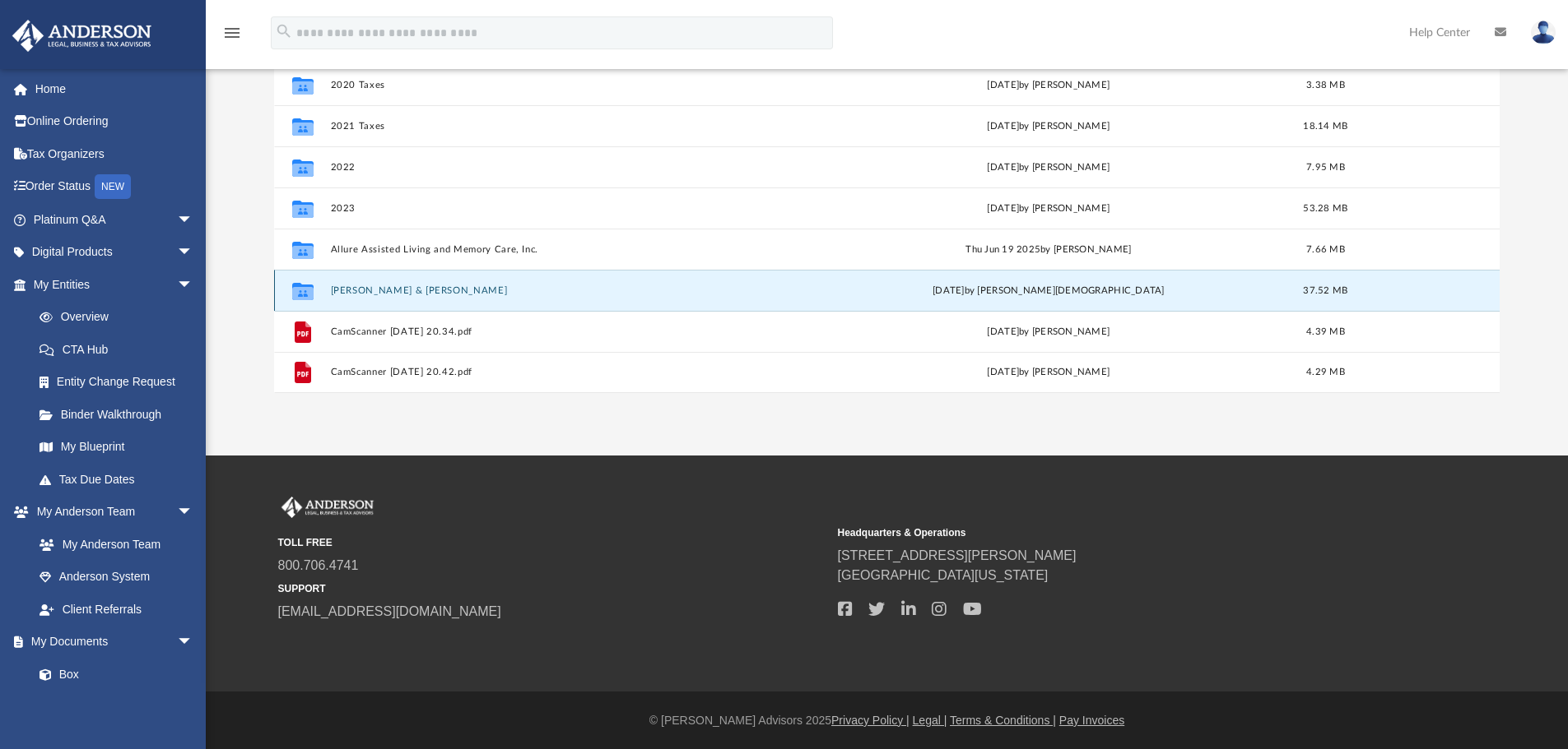
click at [391, 287] on button "[PERSON_NAME] & [PERSON_NAME]" at bounding box center [566, 291] width 474 height 11
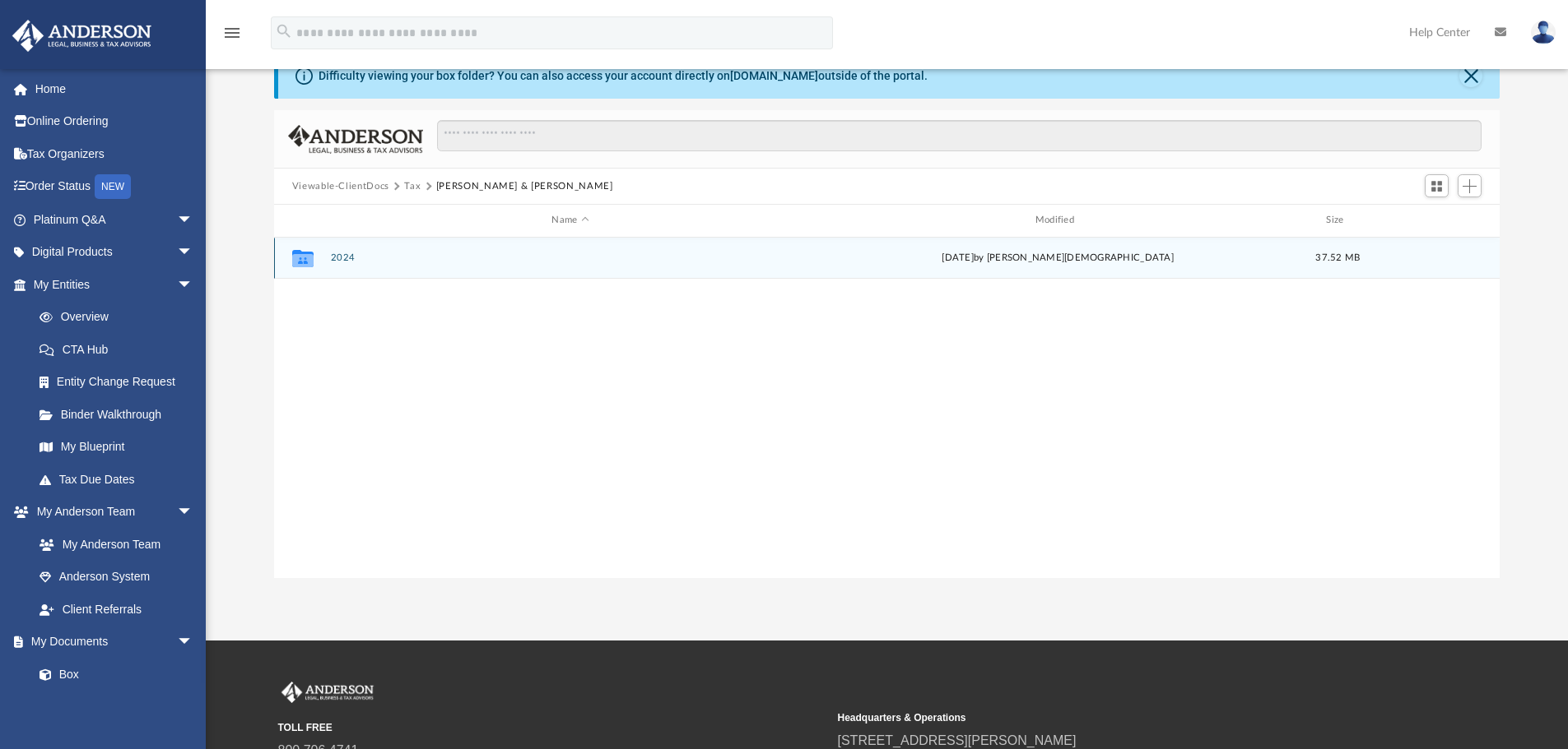
scroll to position [0, 0]
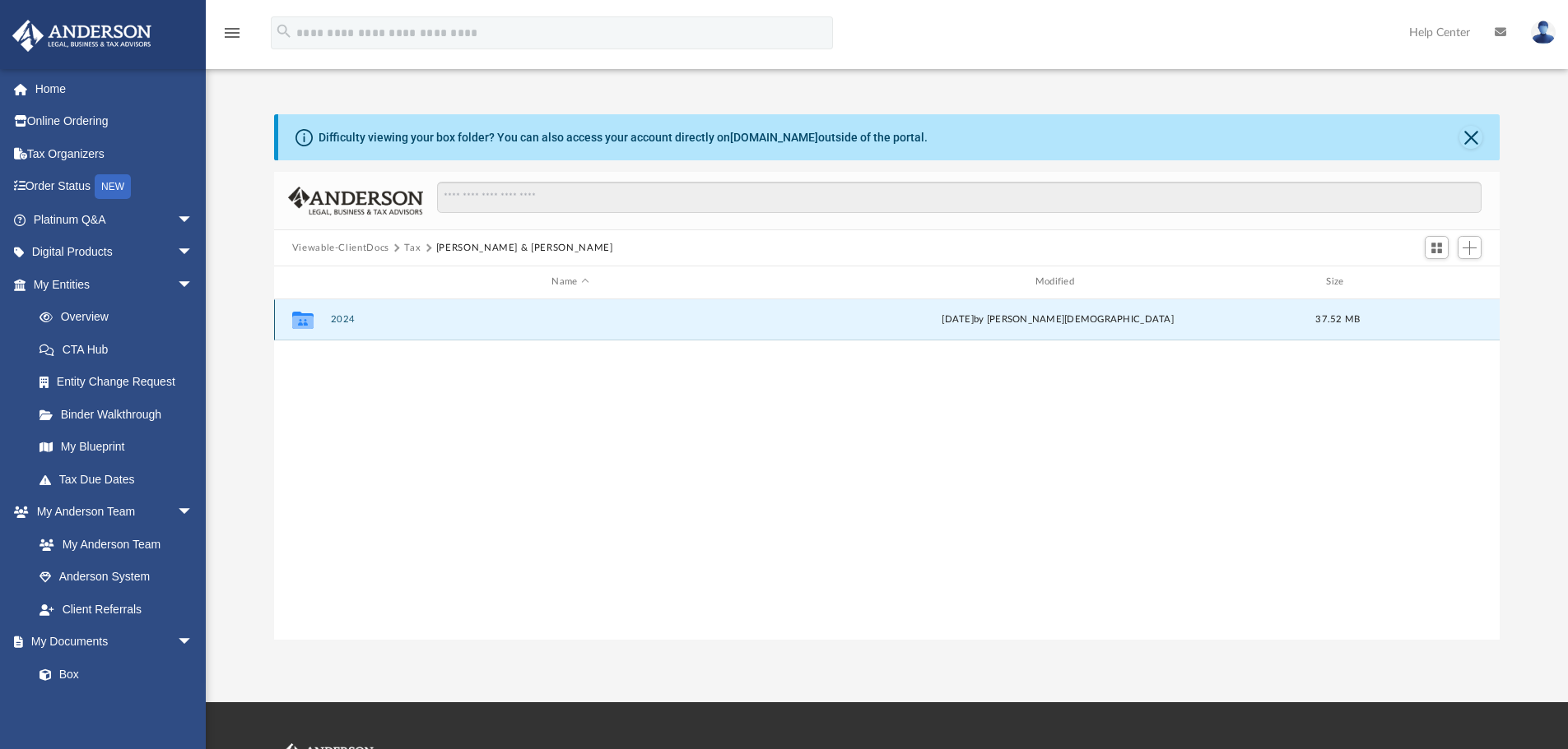
click at [346, 321] on button "2024" at bounding box center [569, 320] width 480 height 11
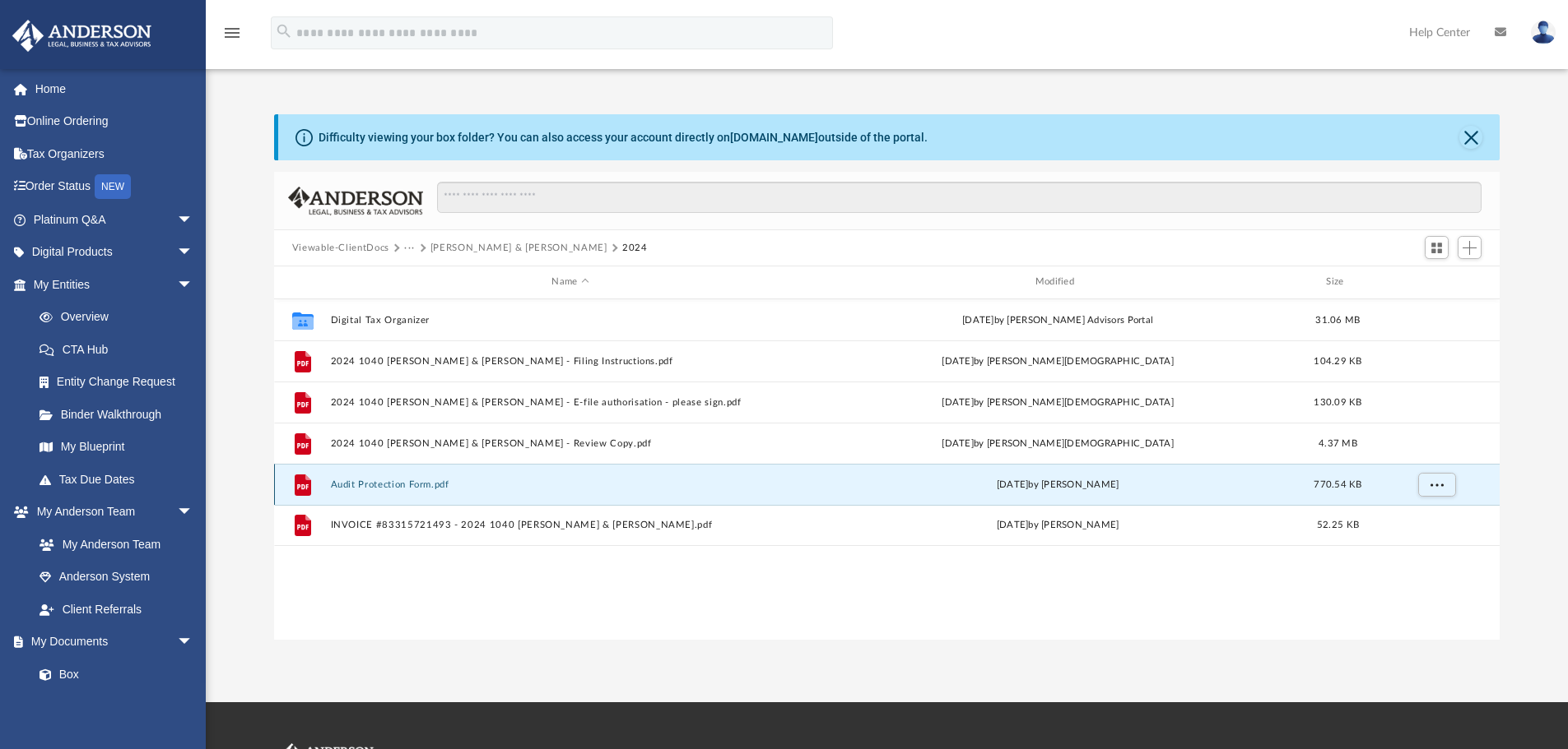
click at [404, 489] on button "Audit Protection Form.pdf" at bounding box center [569, 485] width 480 height 11
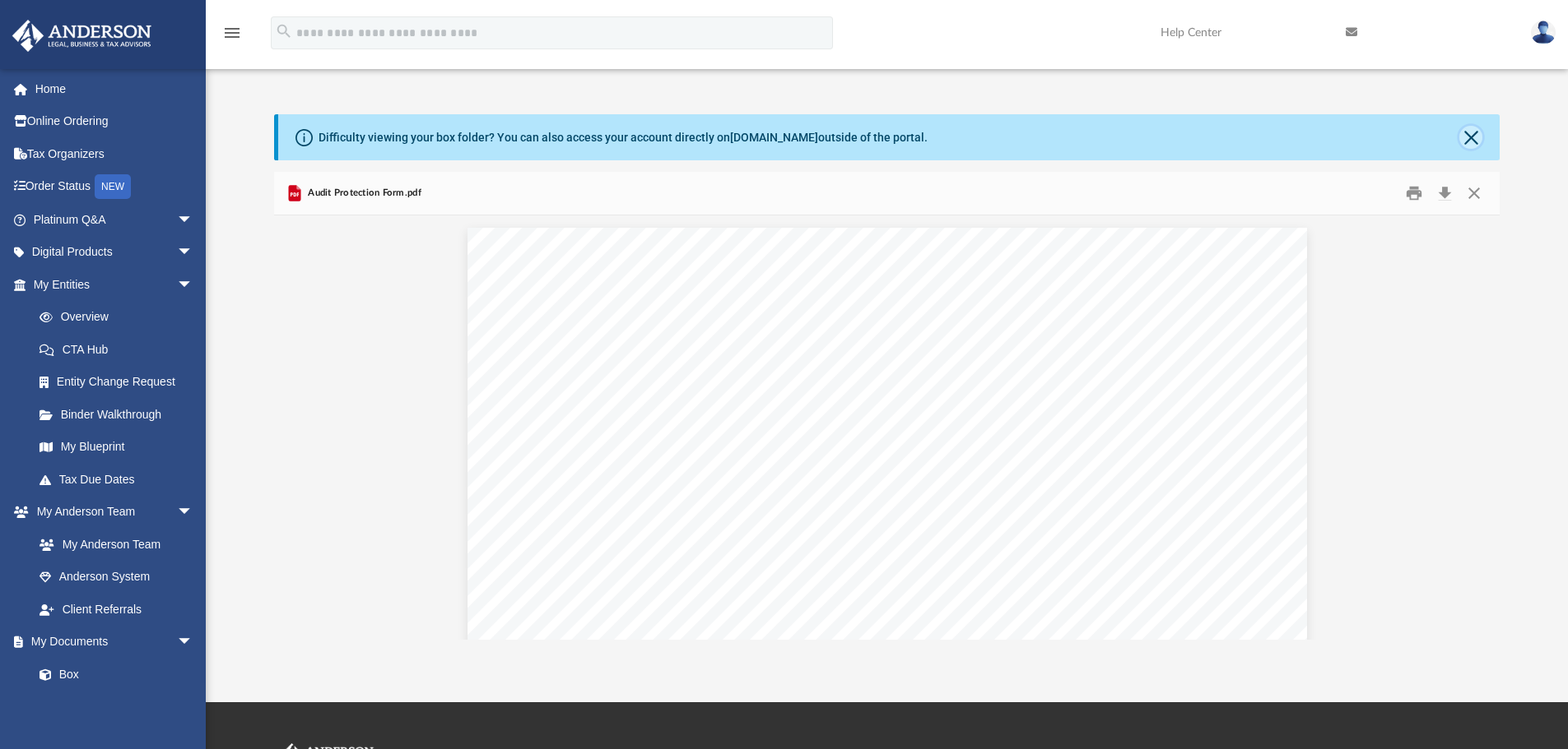
click at [1469, 135] on button "Close" at bounding box center [1470, 137] width 23 height 23
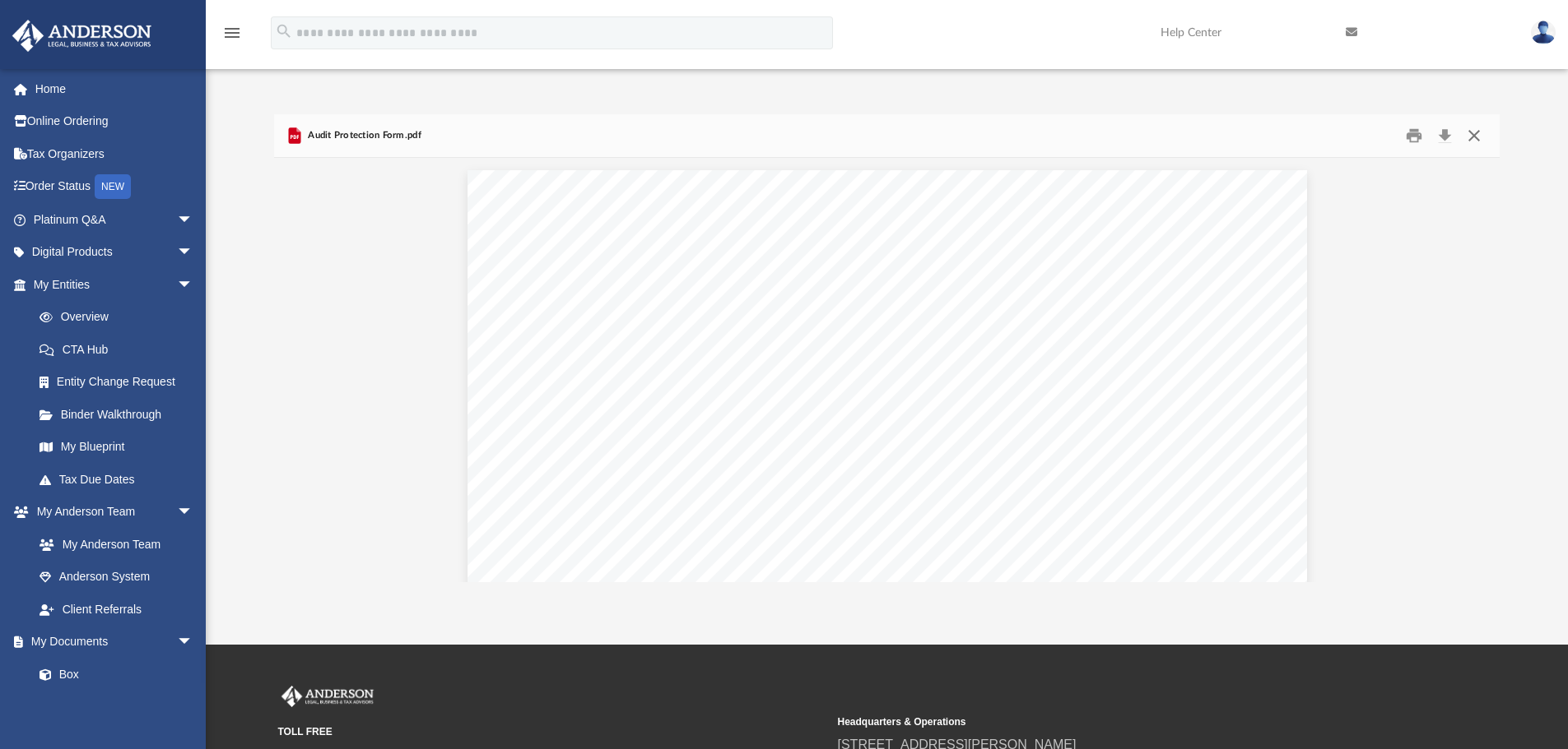
click at [1475, 139] on button "Close" at bounding box center [1474, 137] width 30 height 26
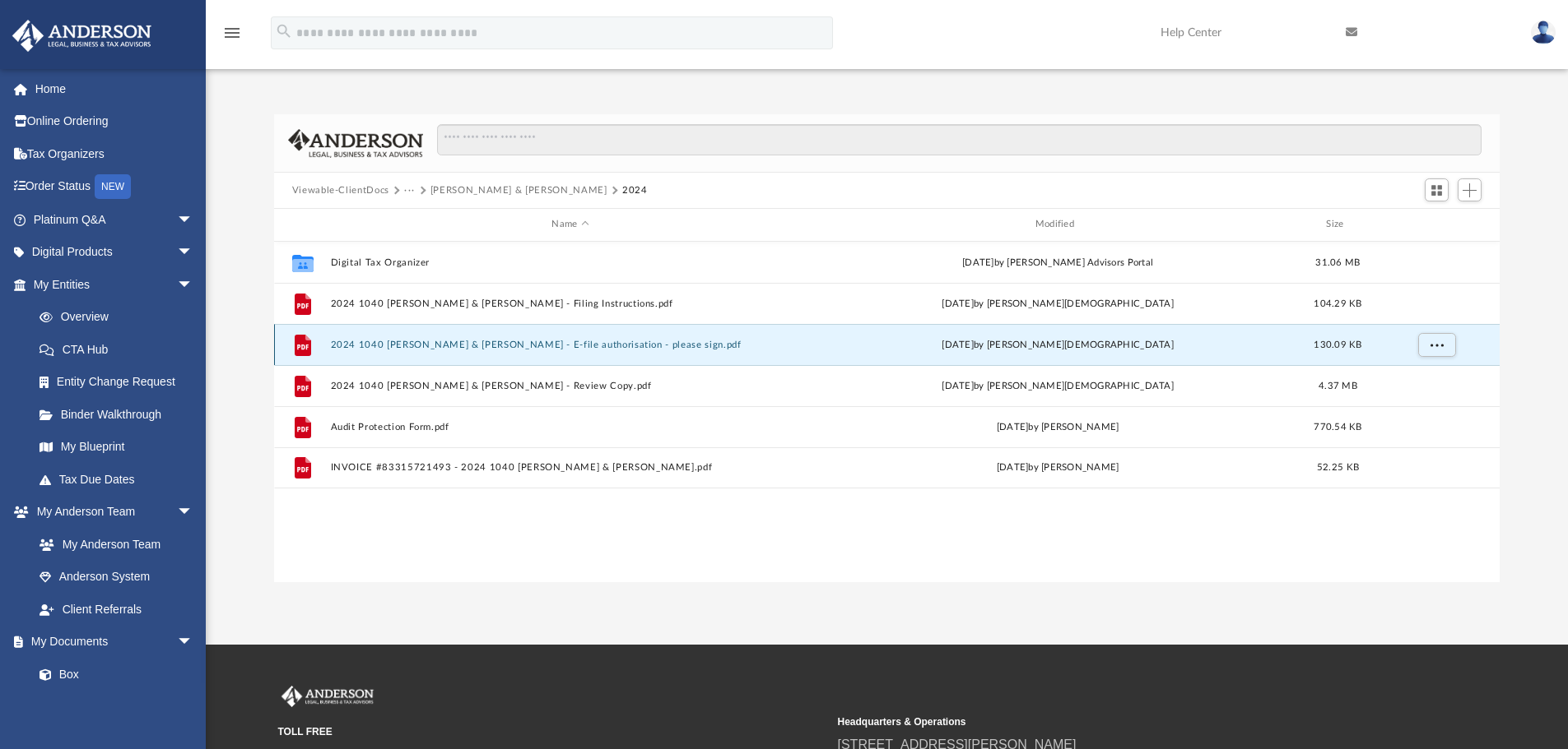
click at [540, 347] on button "2024 1040 [PERSON_NAME] & [PERSON_NAME] - E-file authorisation - please sign.pdf" at bounding box center [569, 344] width 480 height 11
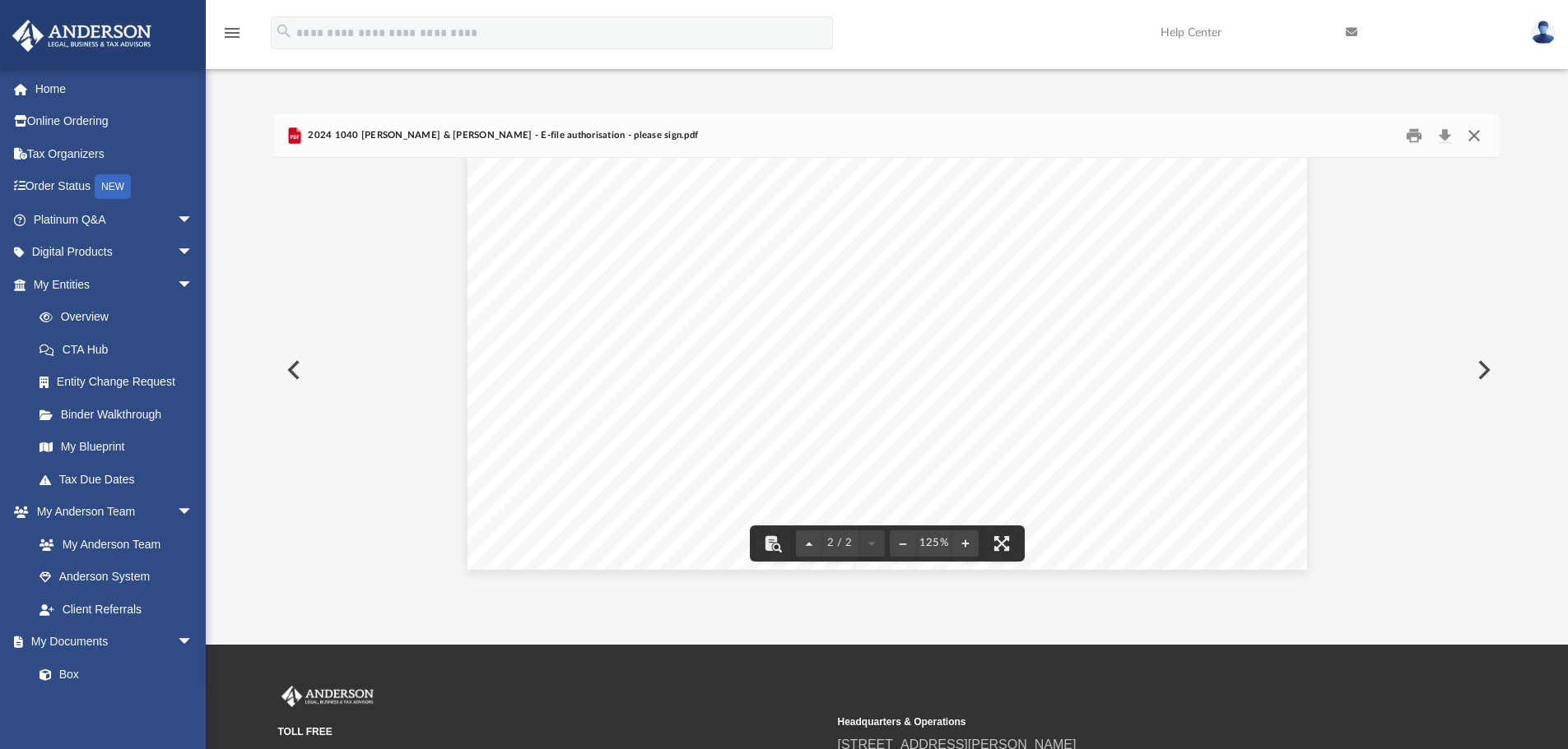
click at [1476, 128] on button "Close" at bounding box center [1474, 137] width 30 height 26
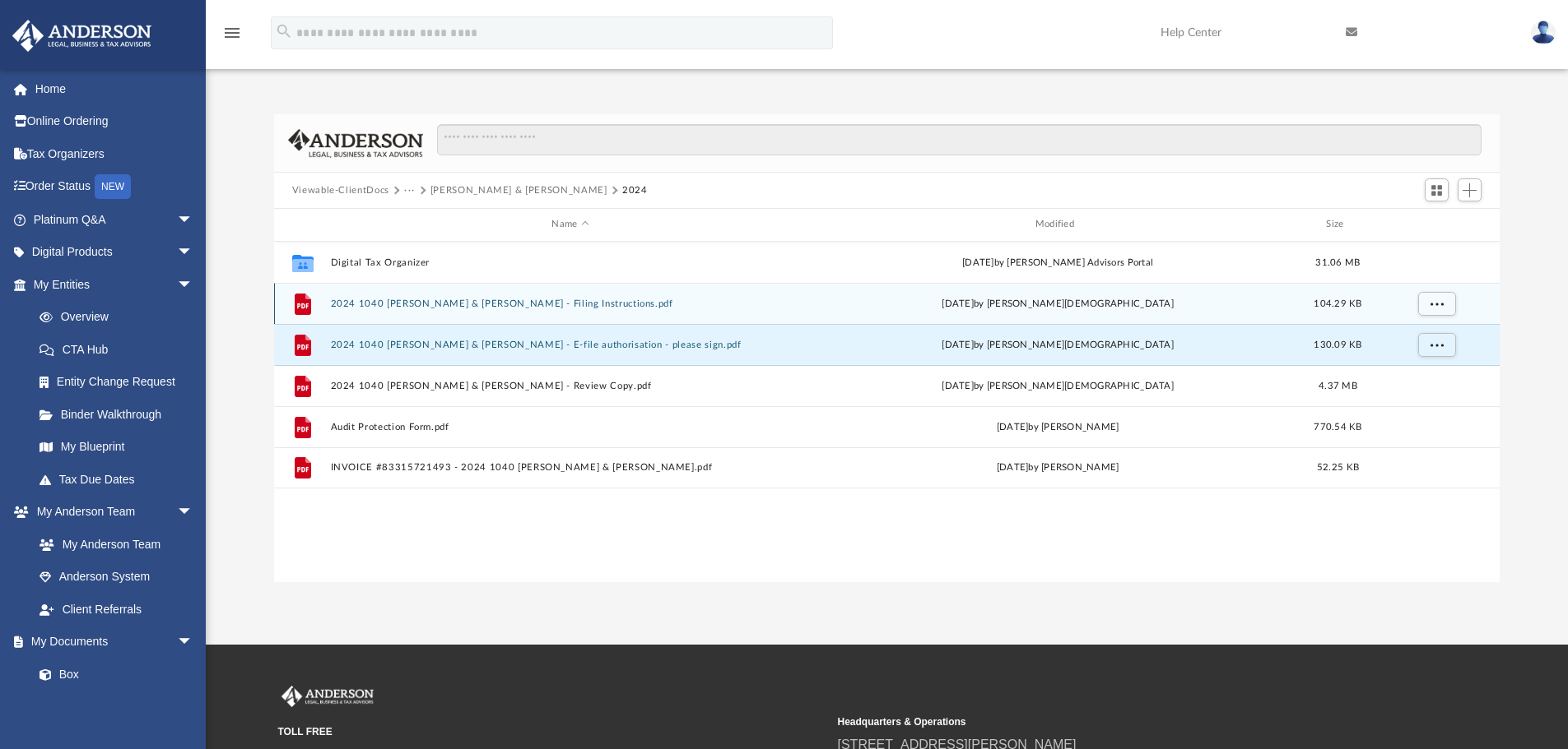
click at [437, 303] on button "2024 1040 [PERSON_NAME] & [PERSON_NAME] - Filing Instructions.pdf" at bounding box center [569, 304] width 480 height 11
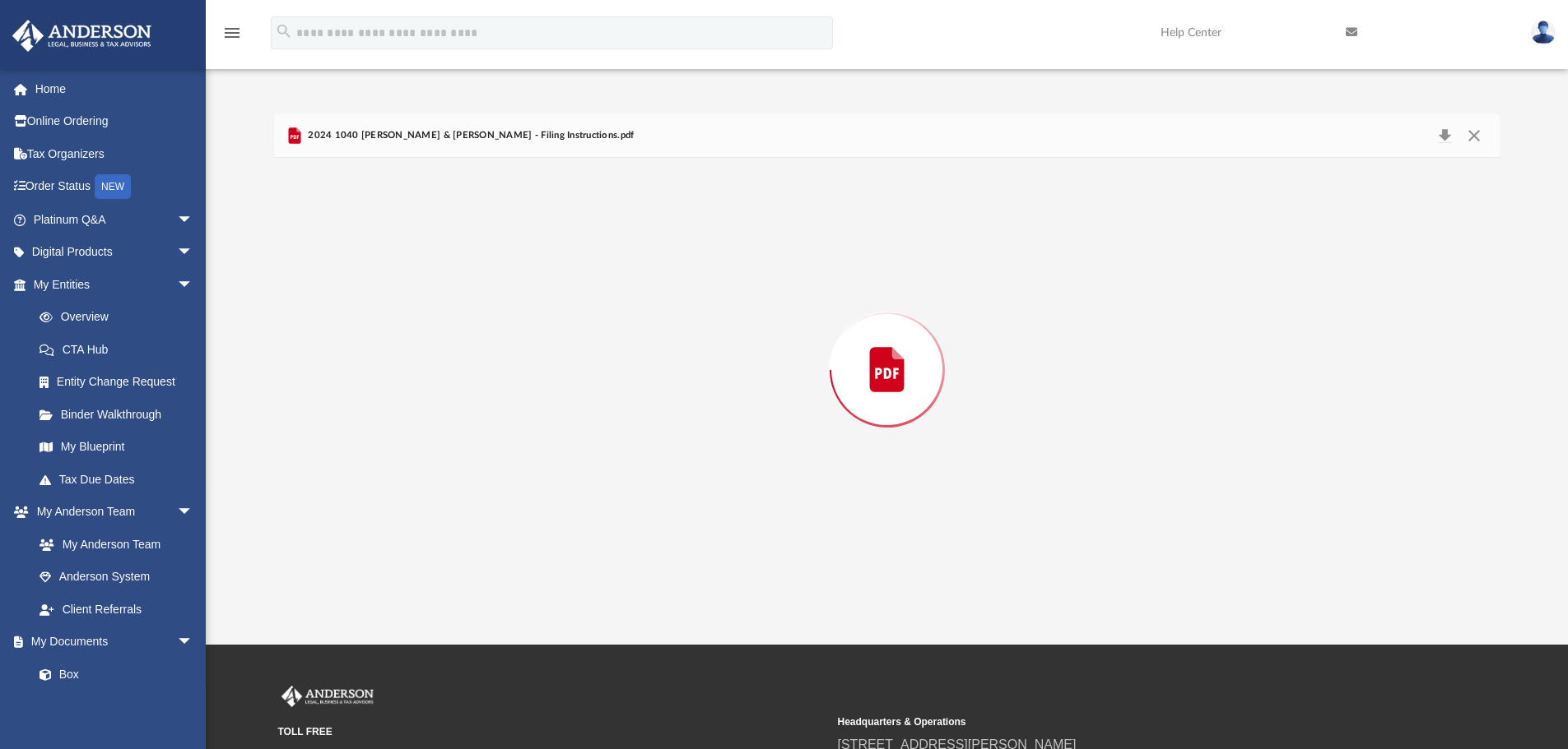
click at [437, 303] on div "Preview" at bounding box center [887, 370] width 1226 height 424
